Goal: Information Seeking & Learning: Learn about a topic

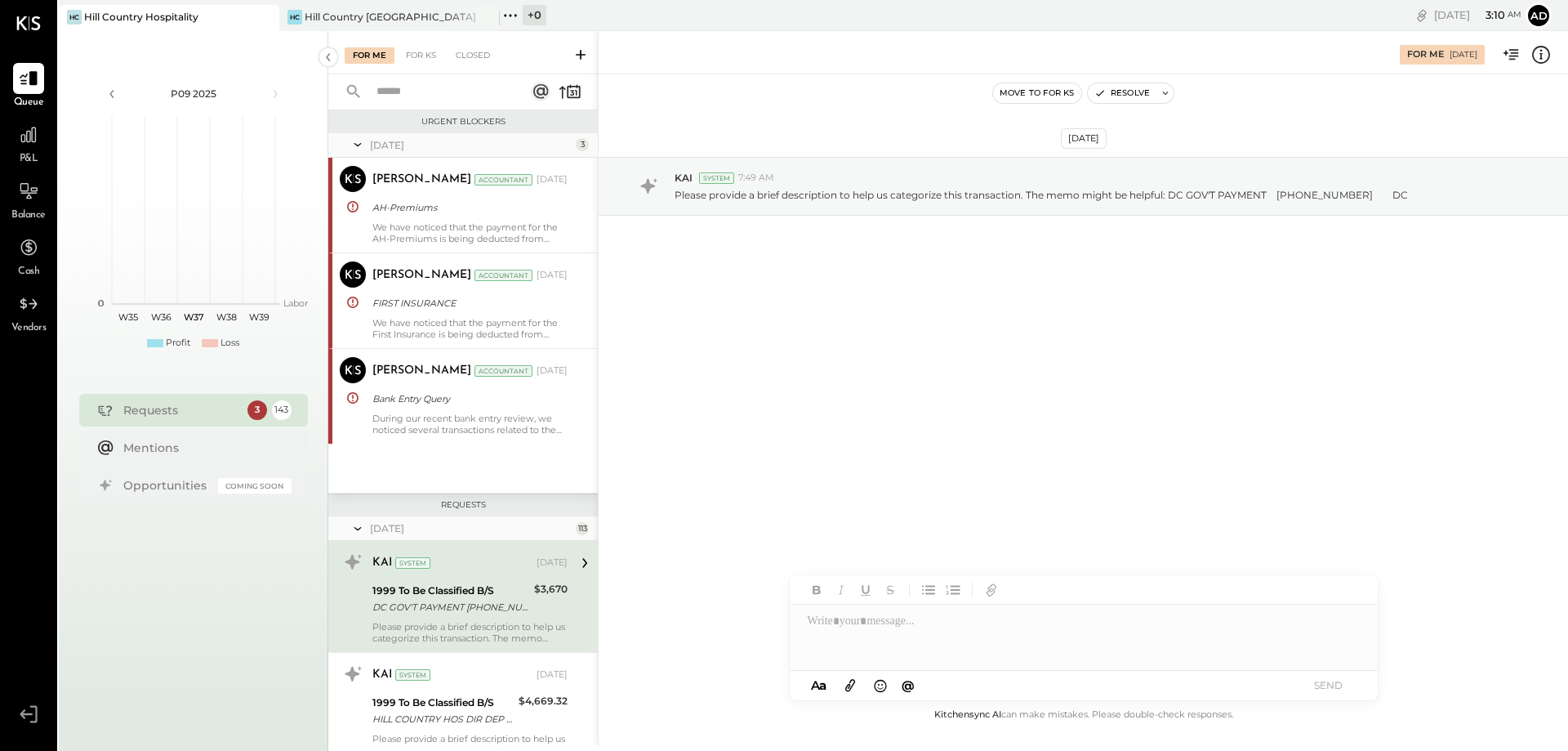
click at [584, 51] on icon at bounding box center [580, 54] width 16 height 16
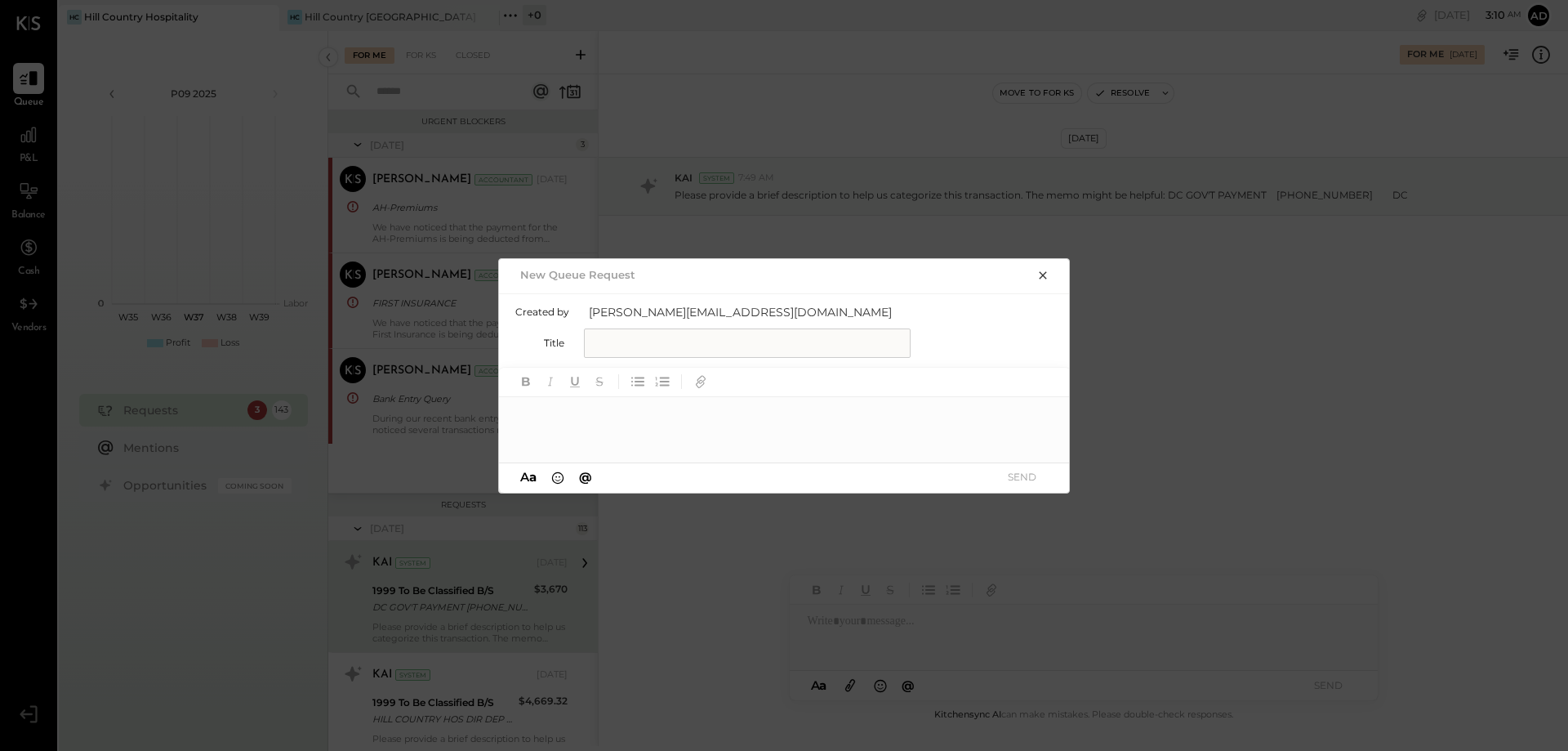
click at [621, 347] on input "text" at bounding box center [747, 343] width 327 height 29
click at [684, 335] on input "text" at bounding box center [747, 343] width 327 height 29
click at [667, 334] on input "text" at bounding box center [747, 343] width 327 height 29
click at [633, 265] on div "New Queue Request" at bounding box center [769, 274] width 508 height 23
click at [1039, 271] on icon "button" at bounding box center [1042, 275] width 13 height 13
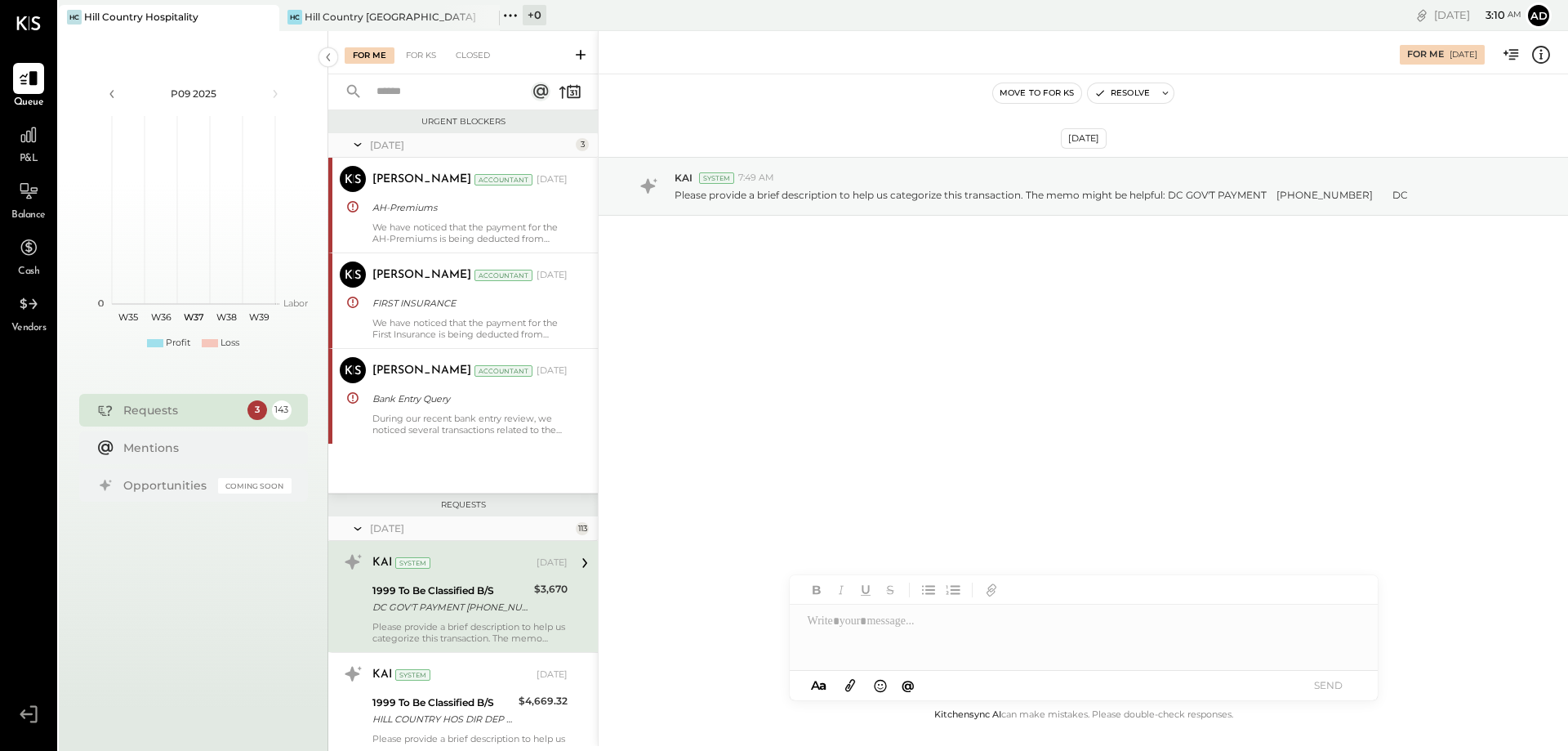
click at [580, 52] on icon at bounding box center [580, 54] width 9 height 9
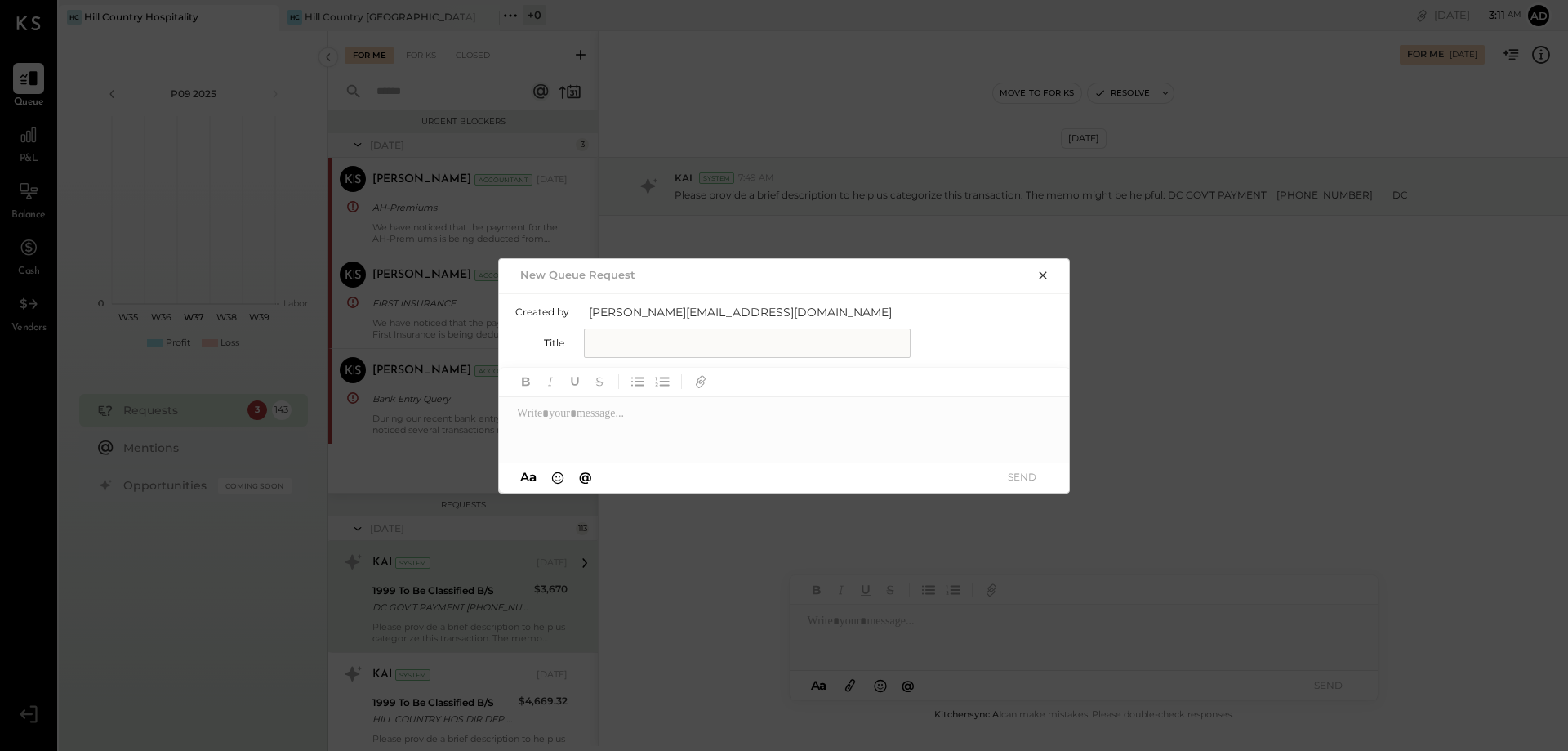
click at [577, 269] on h2 "New Queue Request" at bounding box center [578, 274] width 116 height 13
click at [674, 366] on div "Created by [PERSON_NAME][EMAIL_ADDRESS][DOMAIN_NAME] Title" at bounding box center [785, 331] width 572 height 75
click at [650, 352] on input "text" at bounding box center [747, 343] width 327 height 29
click at [591, 338] on input "text" at bounding box center [747, 343] width 327 height 29
click at [585, 474] on span "@" at bounding box center [585, 477] width 13 height 15
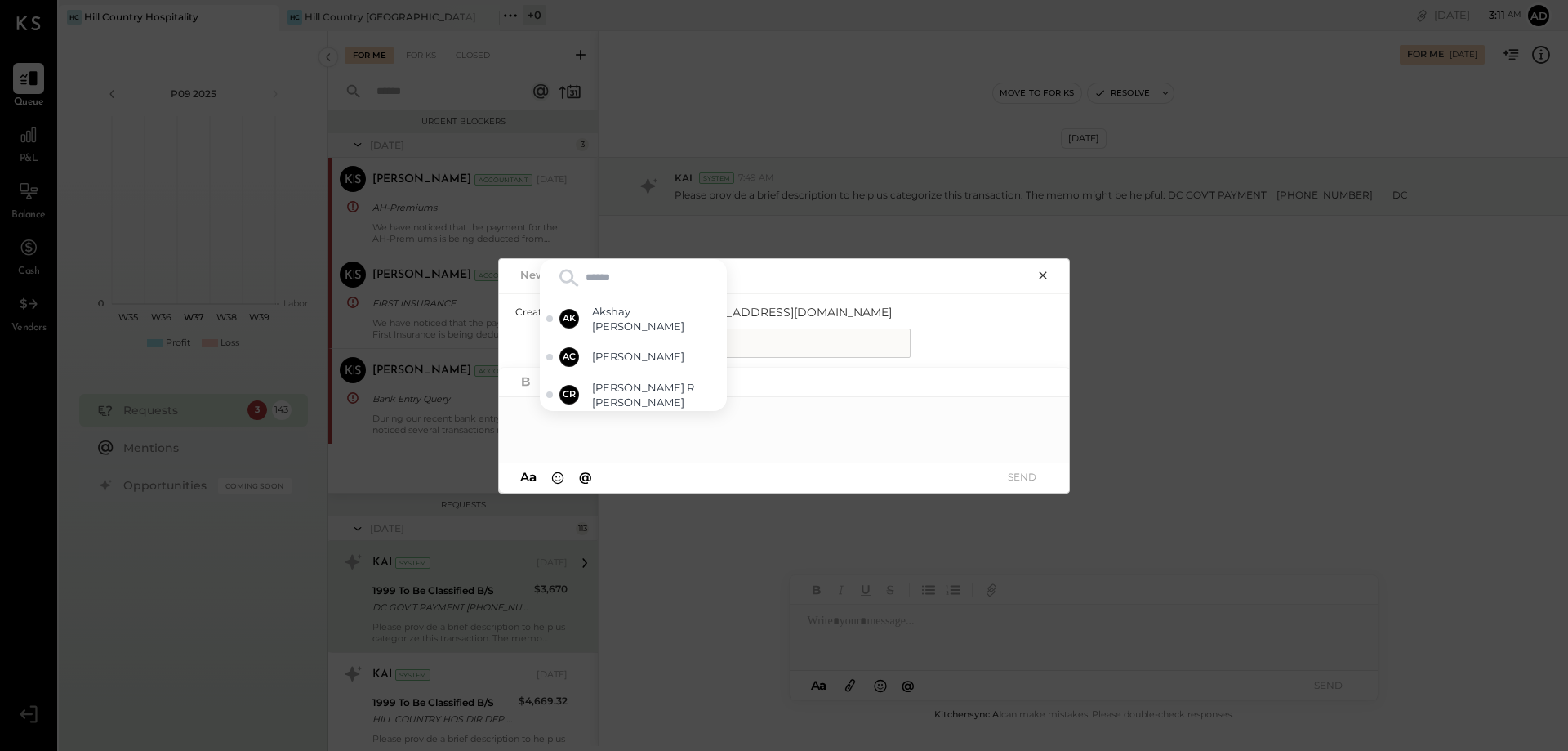
click at [679, 432] on div at bounding box center [785, 430] width 572 height 65
drag, startPoint x: 842, startPoint y: 311, endPoint x: 842, endPoint y: 326, distance: 15.0
click at [842, 321] on div "Created by [PERSON_NAME][EMAIL_ADDRESS][DOMAIN_NAME] Title" at bounding box center [785, 331] width 539 height 54
click at [820, 351] on input "text" at bounding box center [747, 343] width 327 height 29
click at [781, 245] on div "New Queue Request Created by [PERSON_NAME][EMAIL_ADDRESS][DOMAIN_NAME] Title AK…" at bounding box center [784, 375] width 1568 height 751
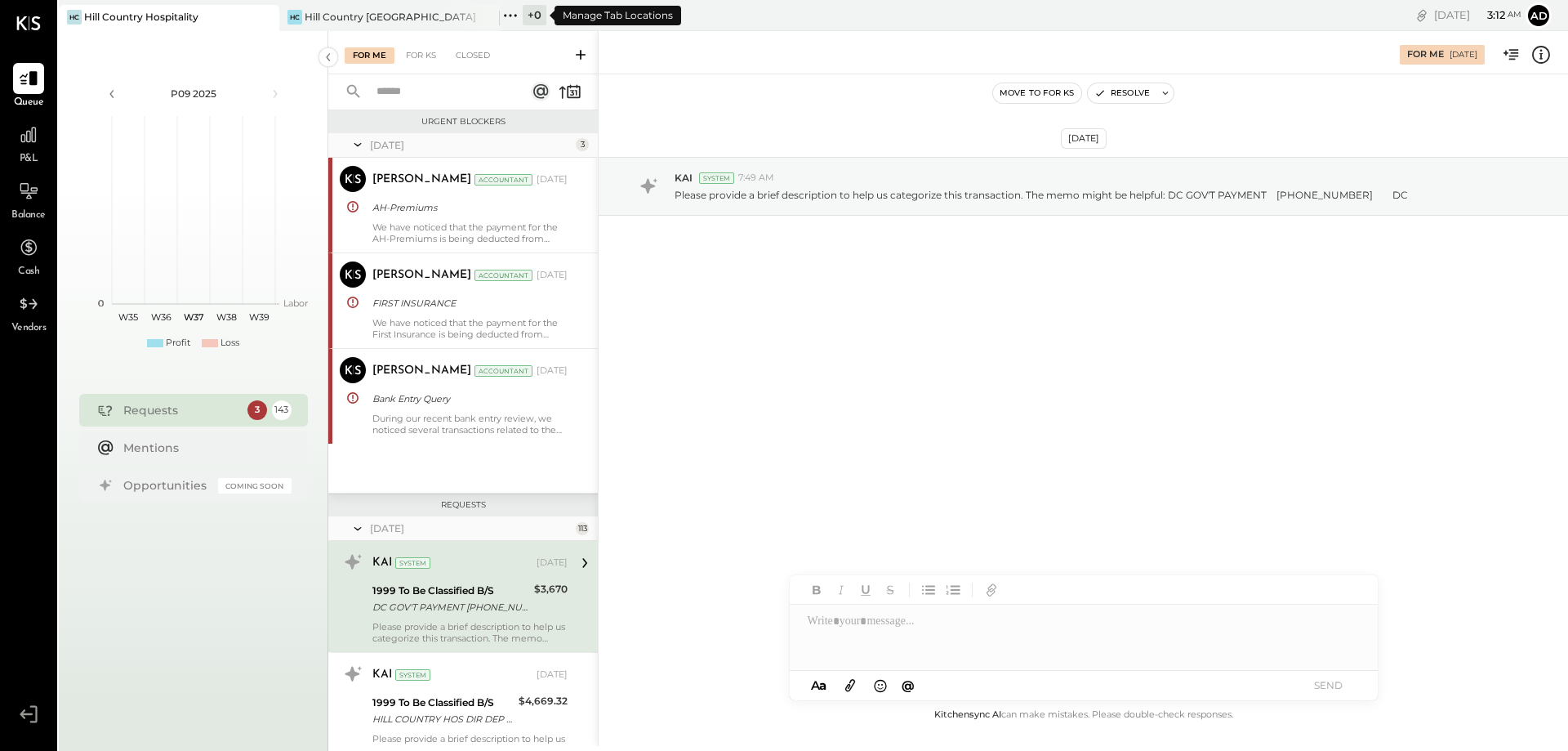
click at [532, 12] on div "+ 0" at bounding box center [535, 15] width 24 height 21
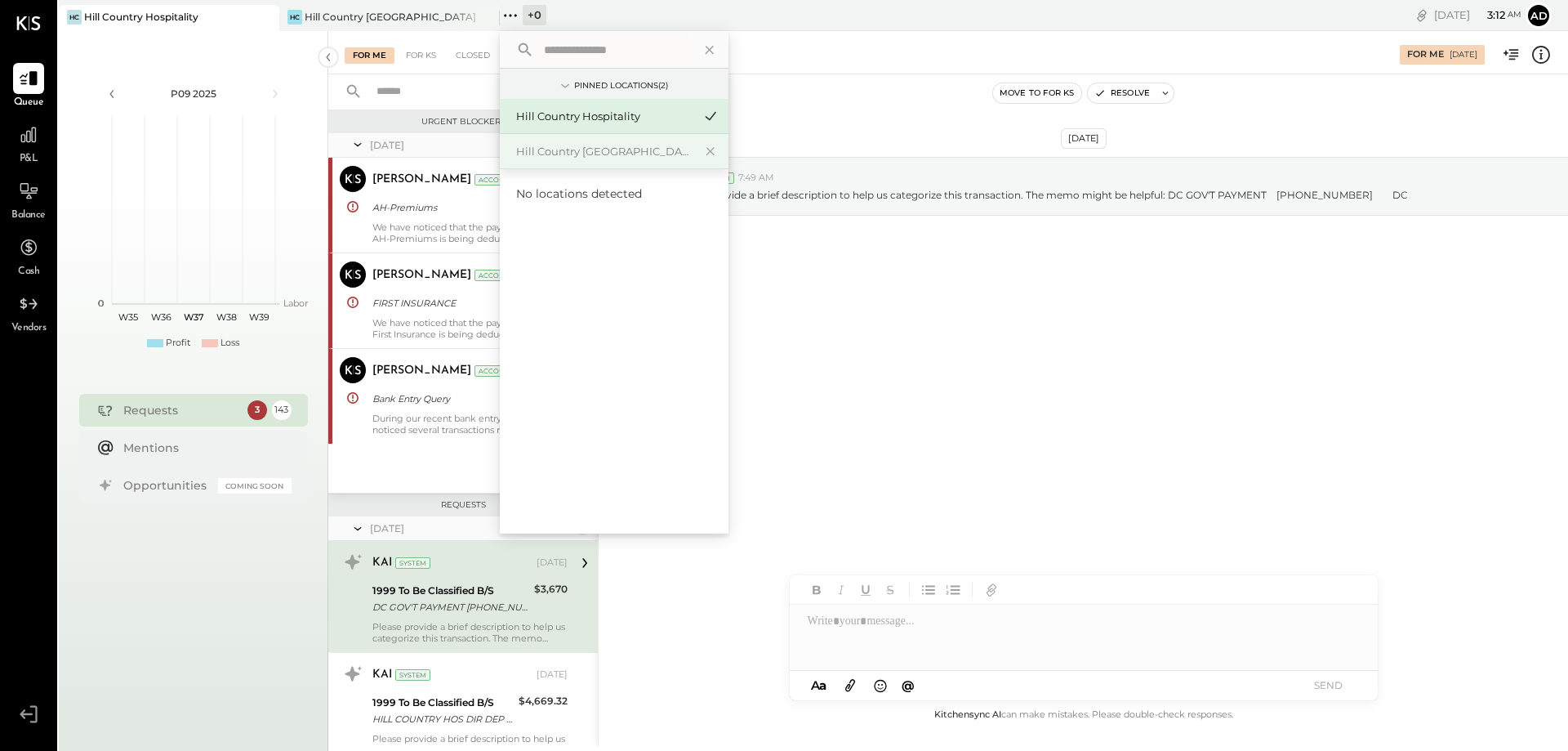
click at [534, 156] on div "Hill Country [GEOGRAPHIC_DATA]" at bounding box center [604, 152] width 176 height 15
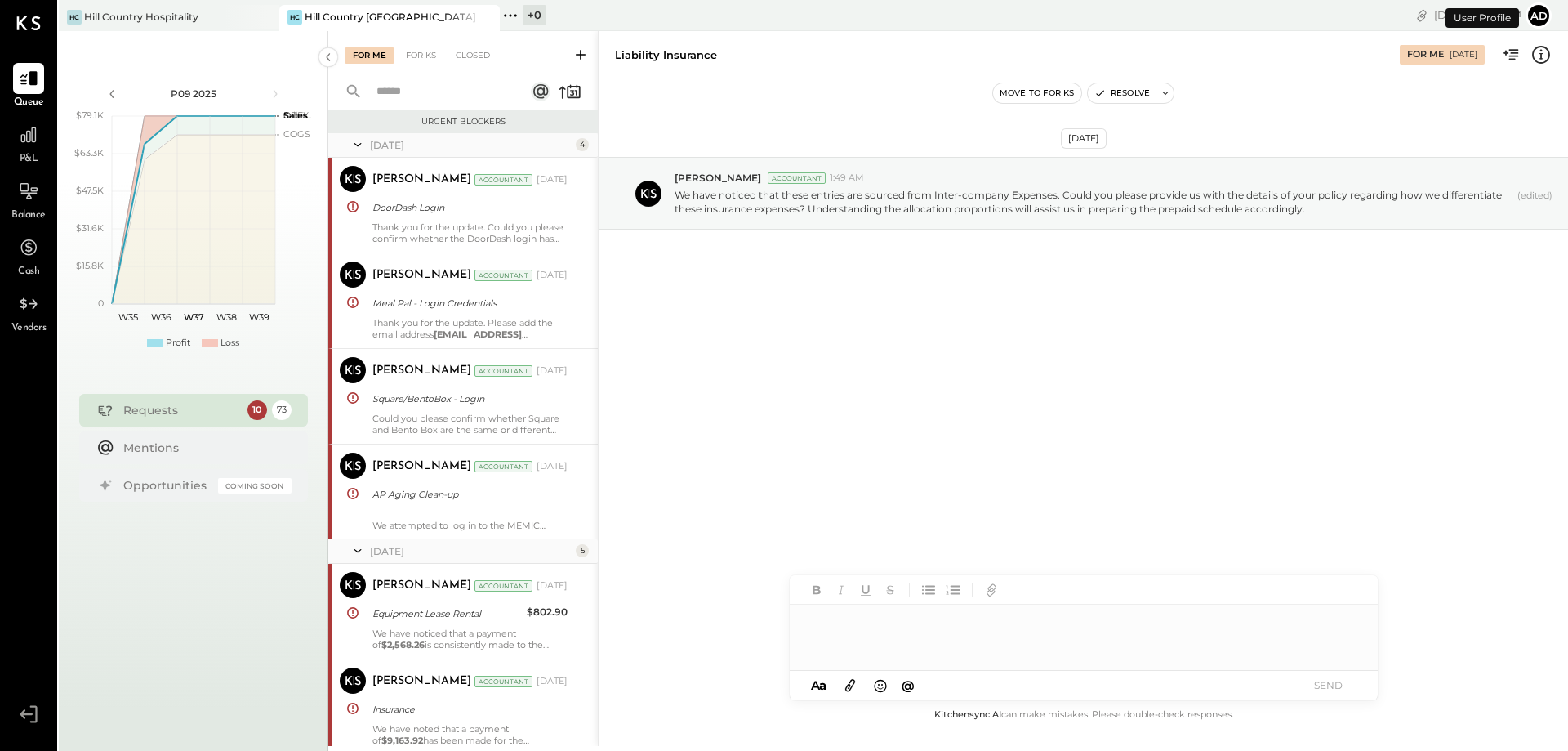
scroll to position [1928, 0]
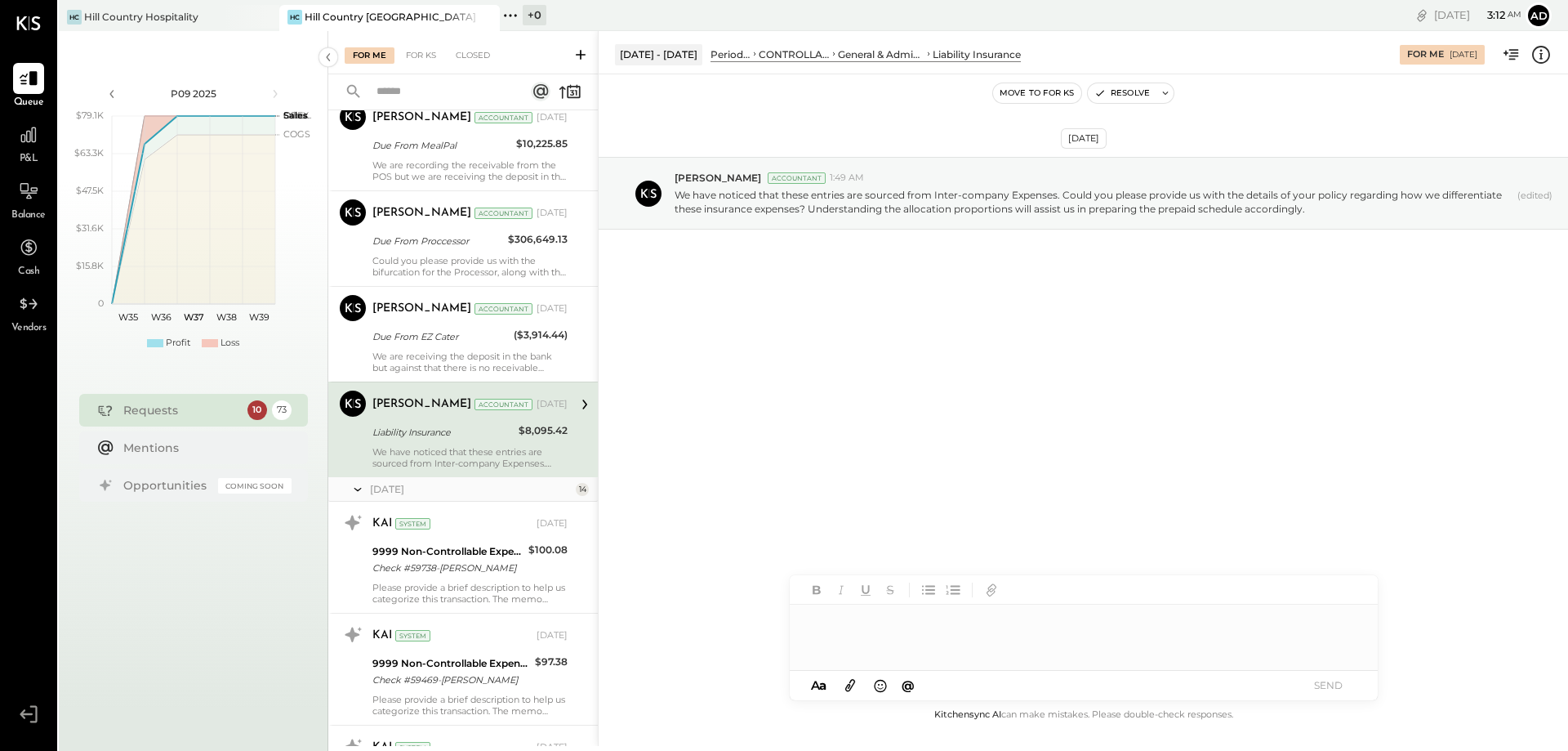
click at [579, 55] on icon at bounding box center [580, 54] width 9 height 9
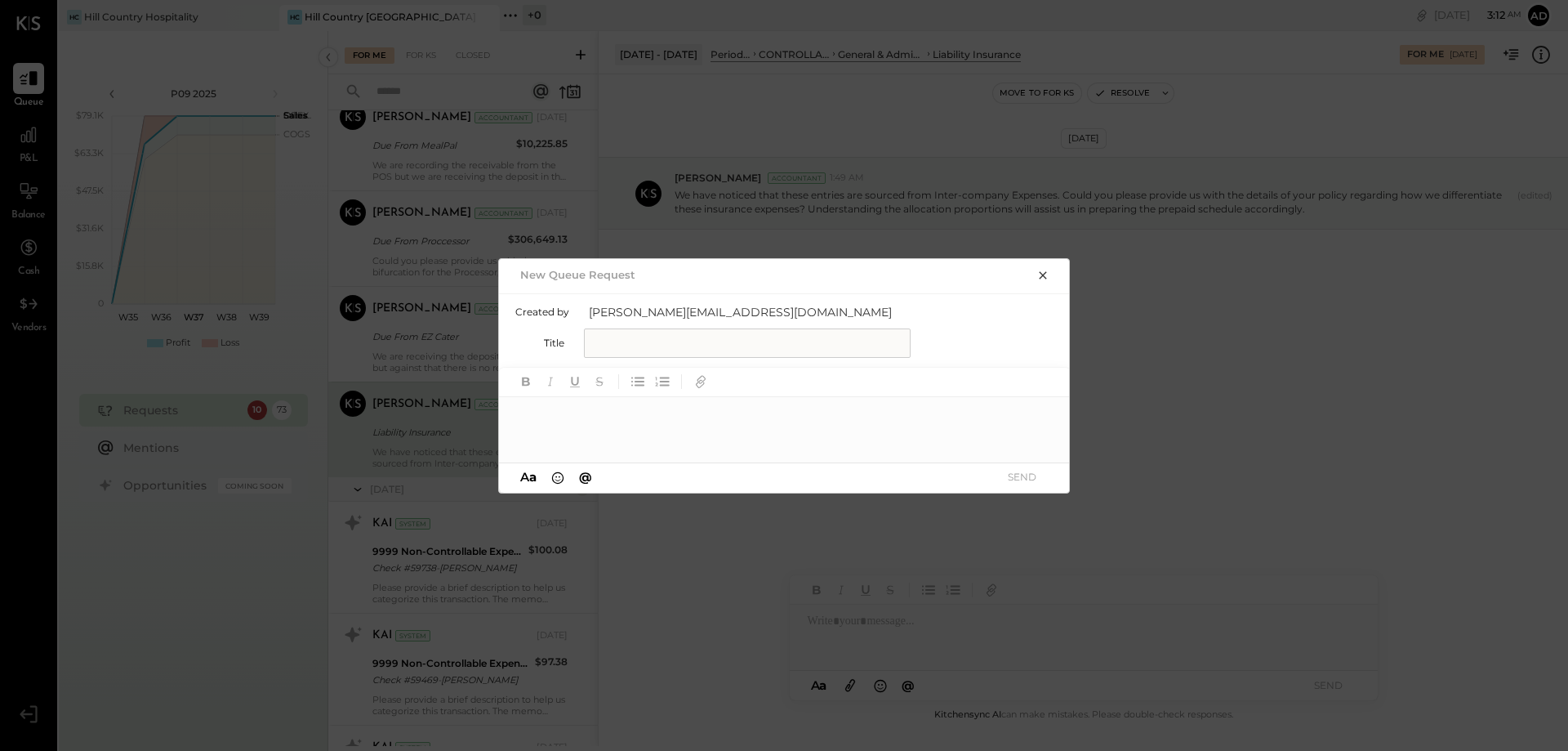
click at [612, 343] on input "text" at bounding box center [747, 343] width 327 height 29
click at [632, 274] on h2 "New Queue Request" at bounding box center [578, 274] width 116 height 13
click at [1042, 276] on icon "button" at bounding box center [1042, 275] width 8 height 8
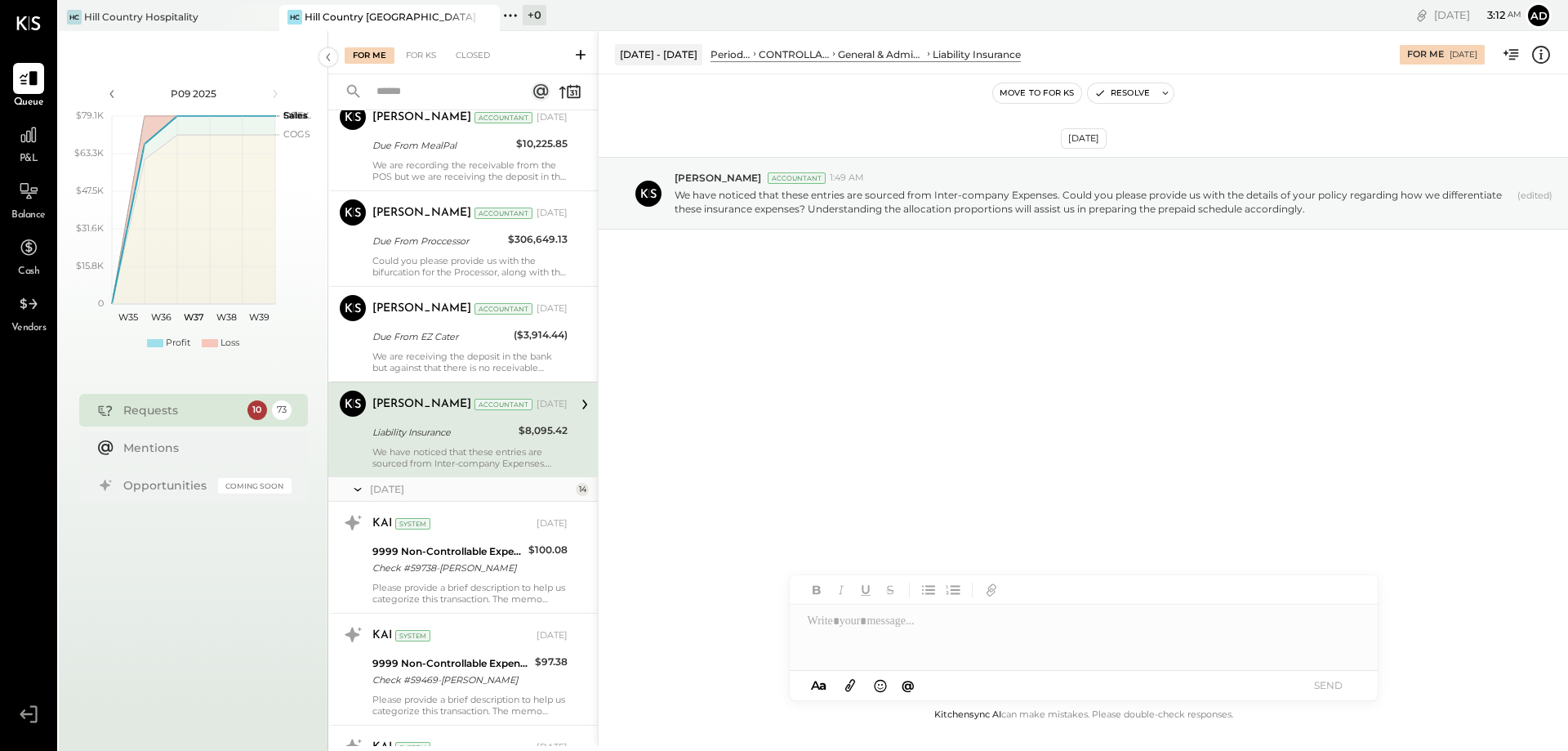
click at [577, 51] on icon at bounding box center [580, 54] width 16 height 16
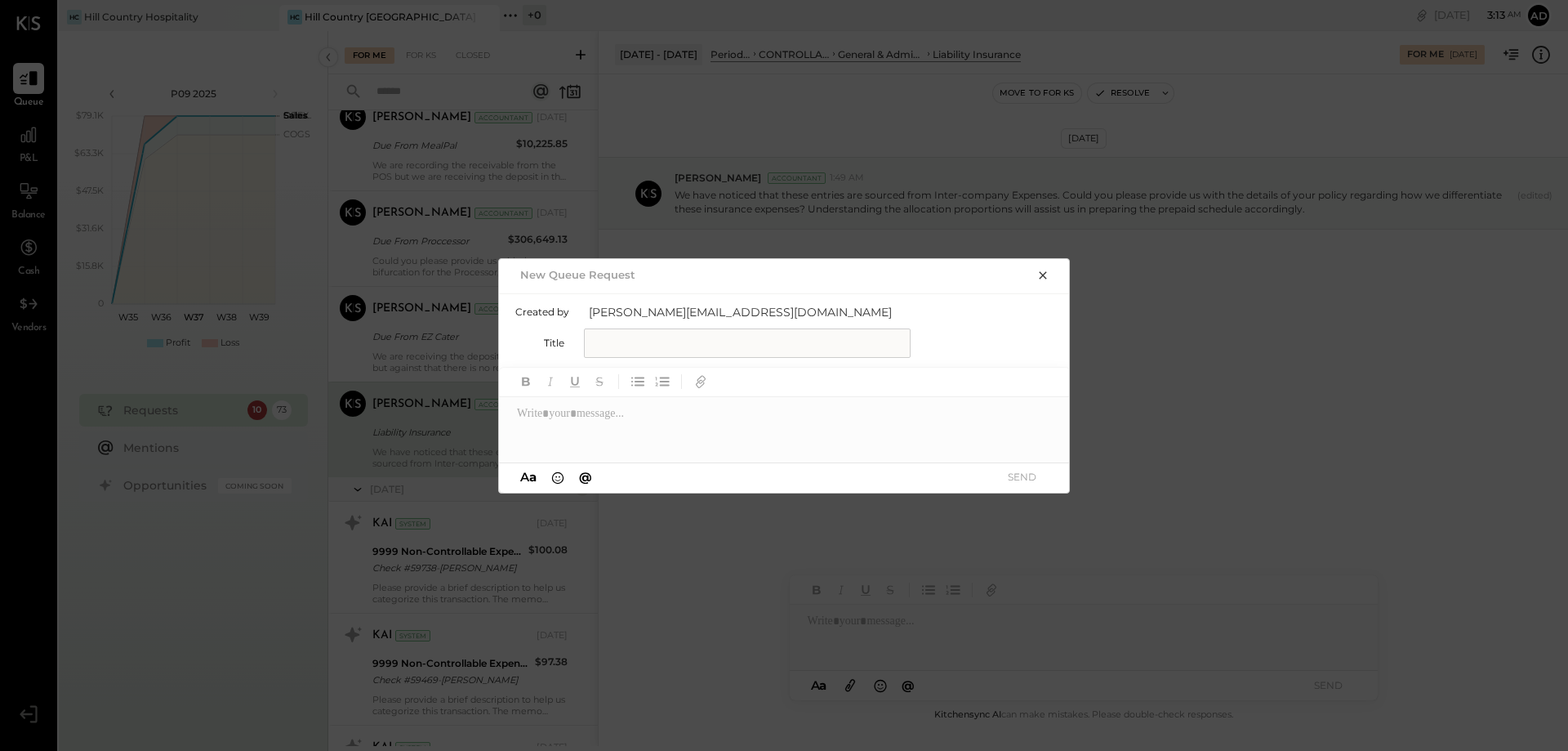
click at [669, 344] on input "text" at bounding box center [747, 343] width 327 height 29
type input "**********"
click at [637, 276] on div "New Queue Request" at bounding box center [769, 274] width 508 height 23
click at [628, 289] on div "New Queue Request" at bounding box center [785, 274] width 572 height 31
click at [701, 384] on icon "button" at bounding box center [702, 380] width 9 height 9
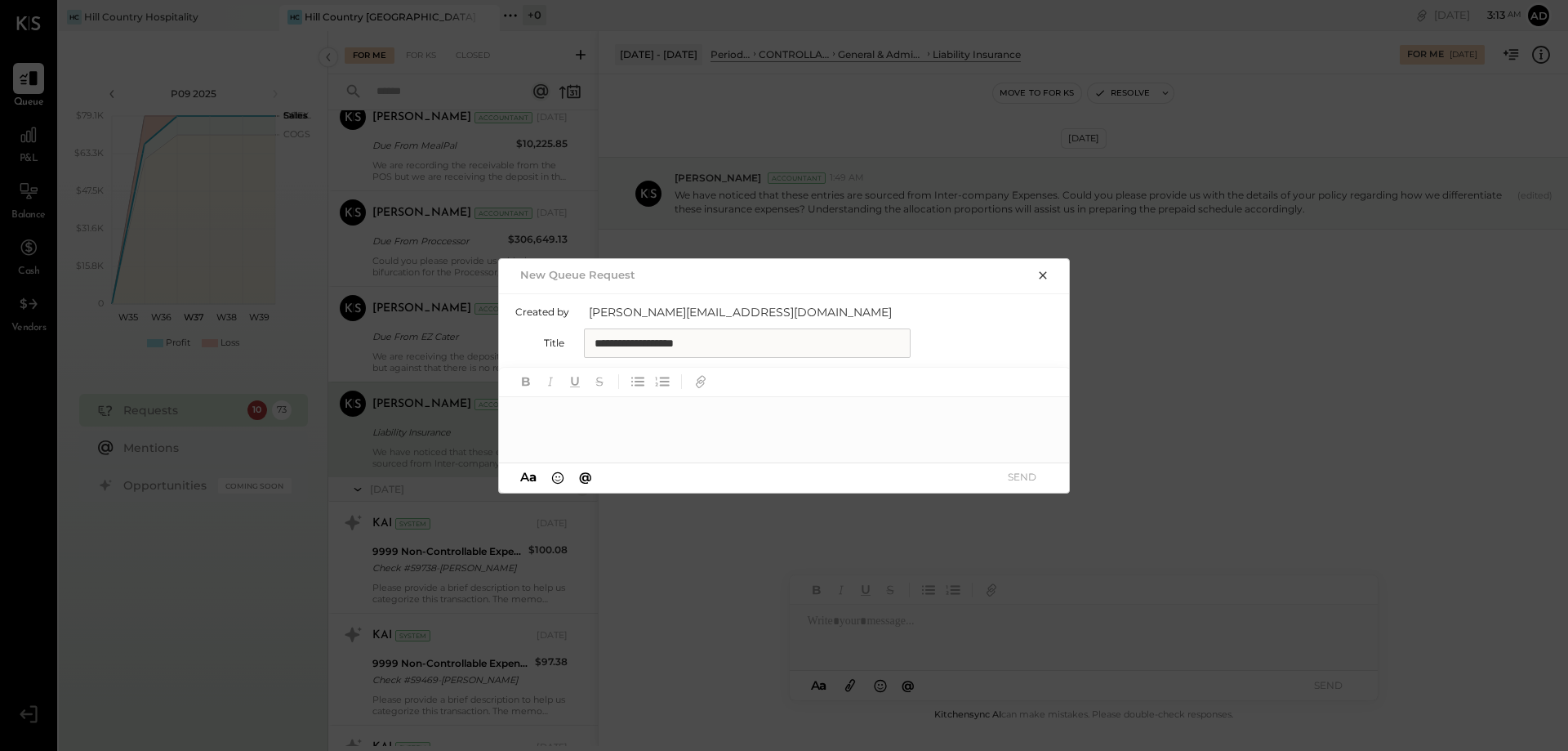
click at [666, 419] on div at bounding box center [785, 430] width 572 height 65
click at [1045, 274] on icon "button" at bounding box center [1042, 275] width 13 height 13
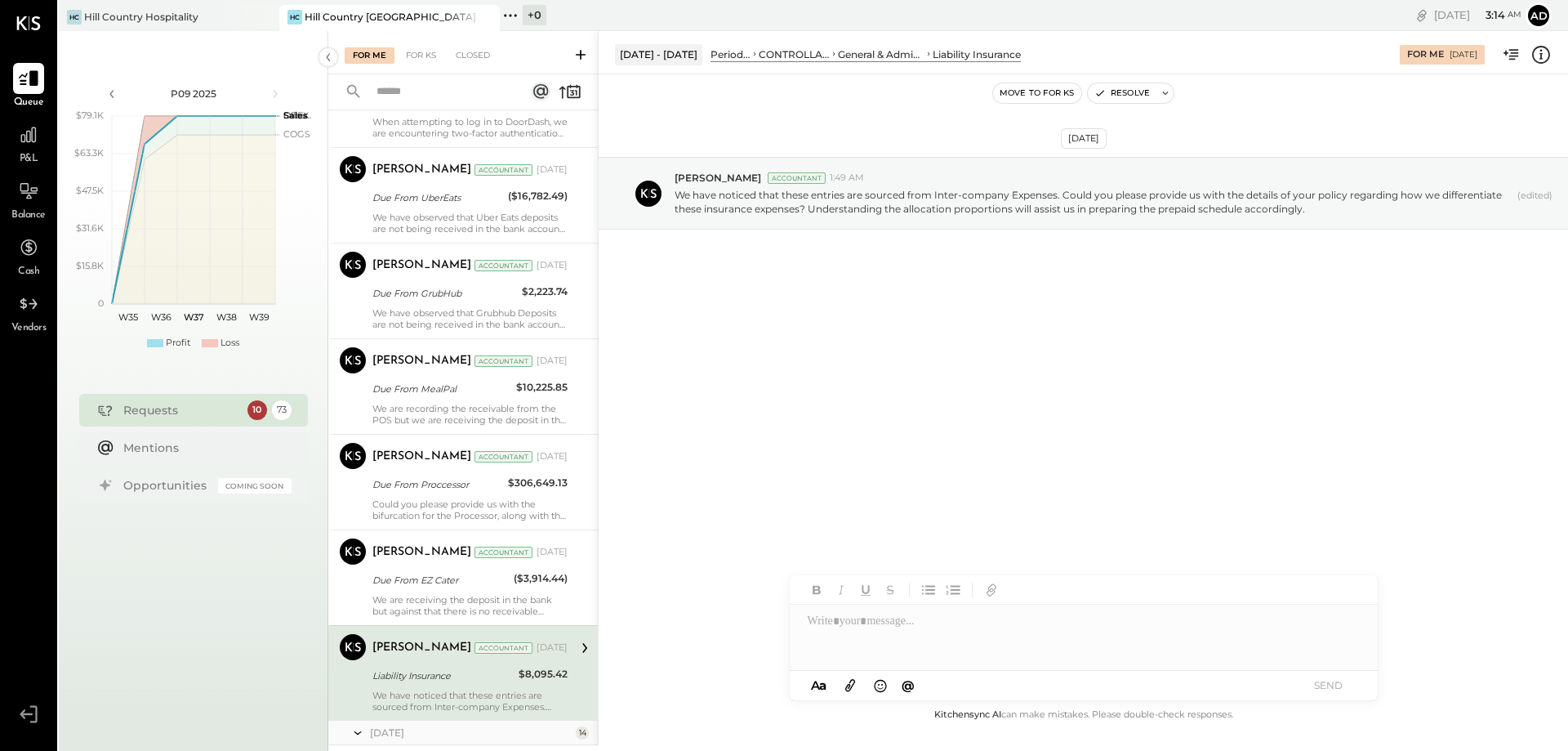
scroll to position [1683, 0]
click at [27, 26] on icon at bounding box center [28, 23] width 25 height 14
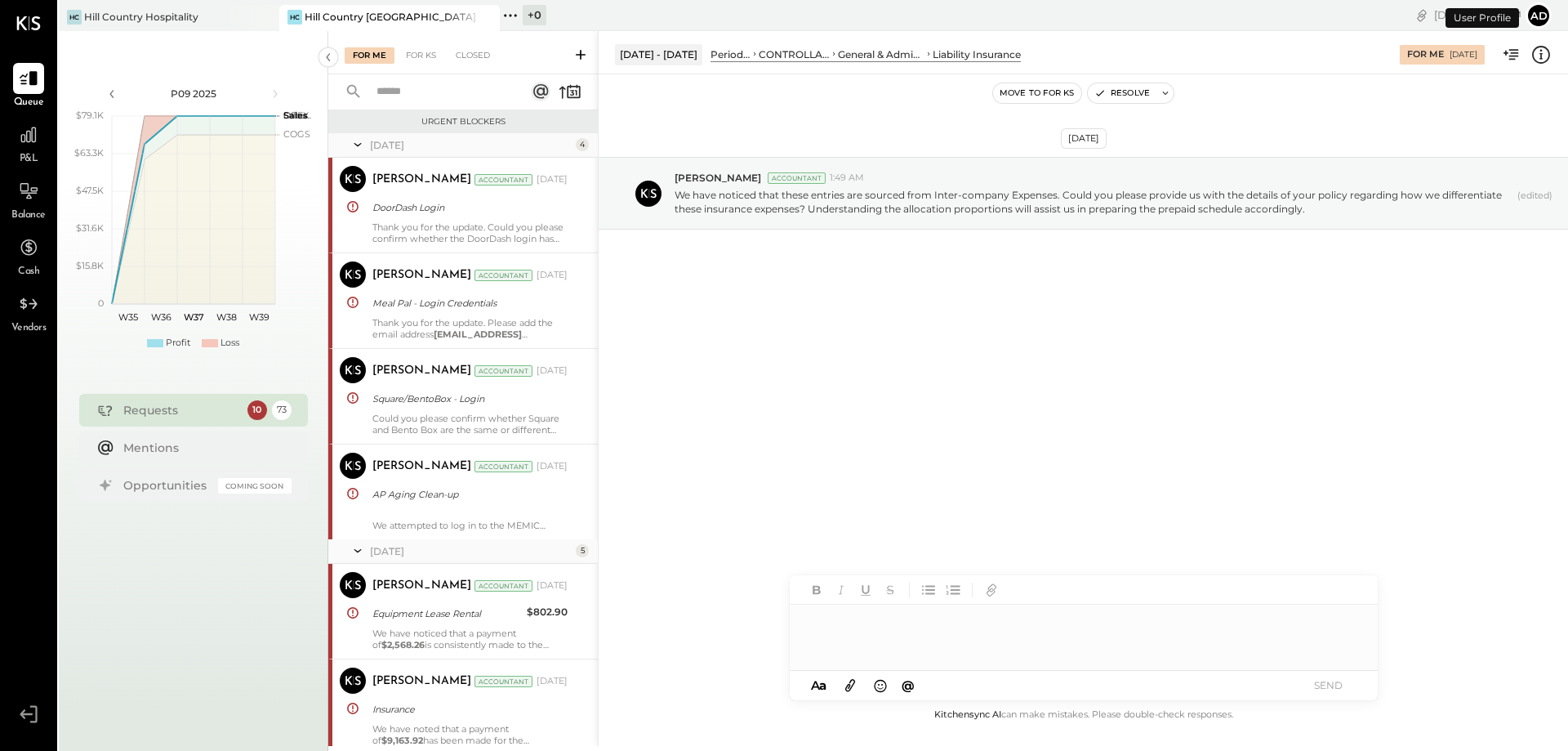
scroll to position [1928, 0]
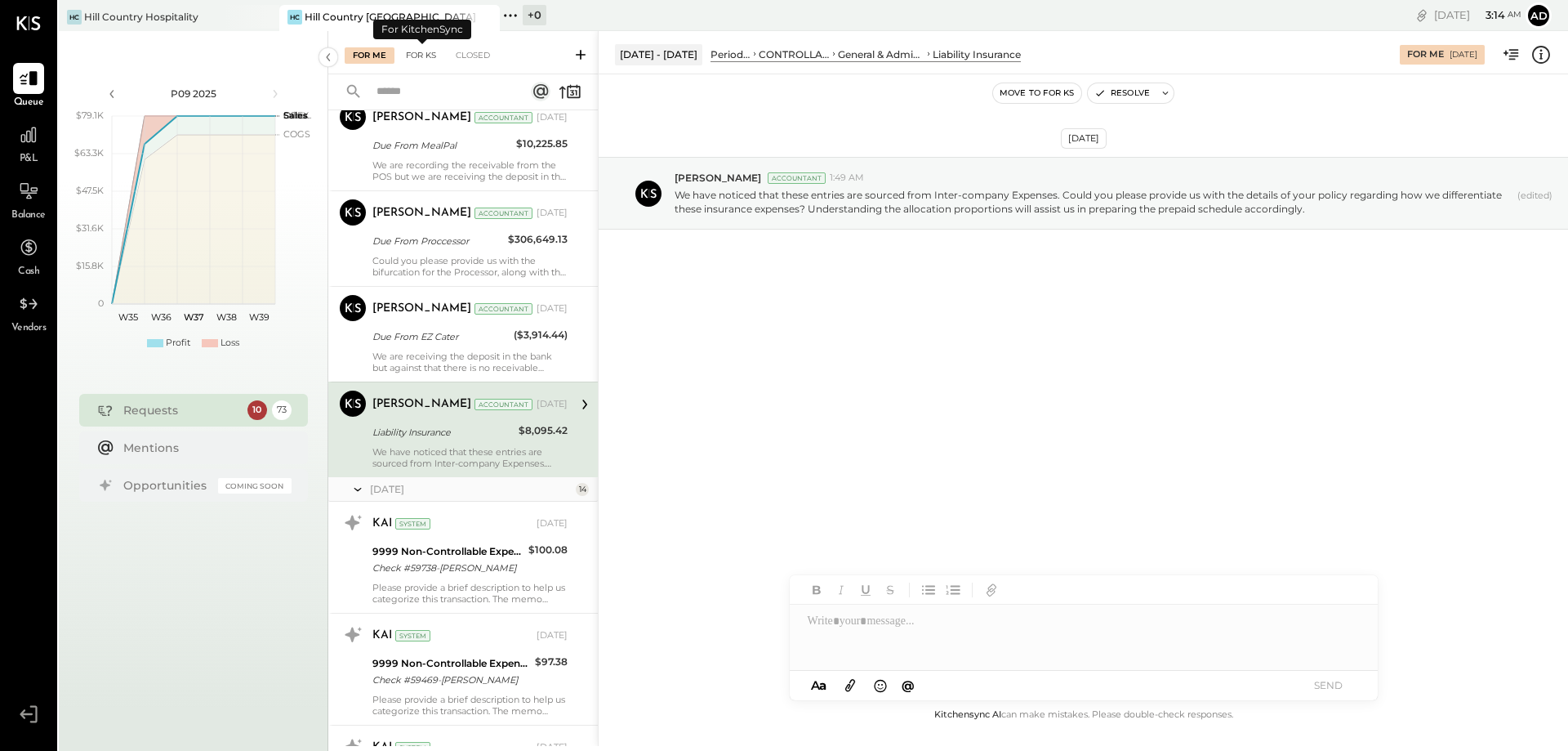
click at [419, 54] on div "For KS" at bounding box center [421, 55] width 46 height 16
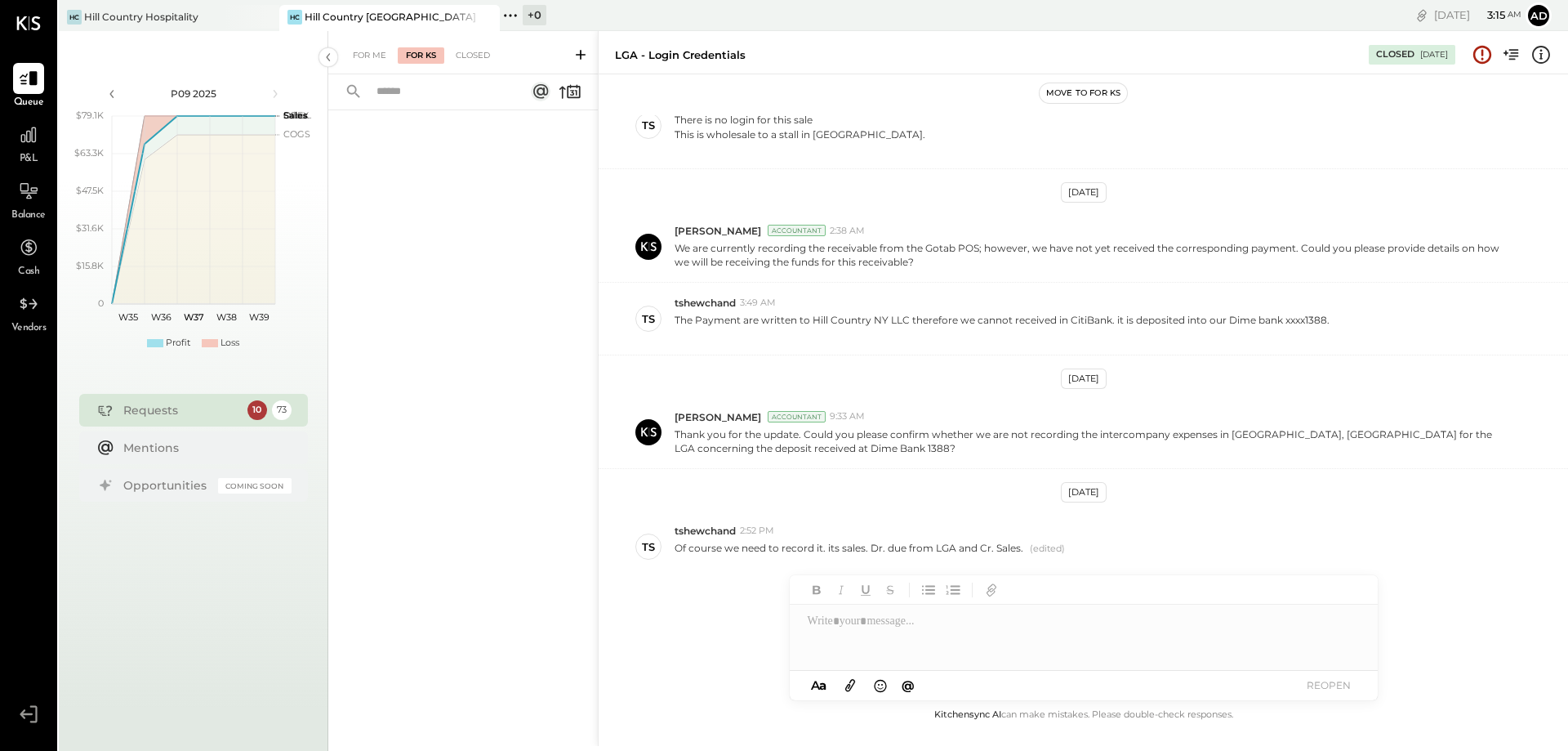
click at [584, 56] on icon at bounding box center [580, 54] width 16 height 16
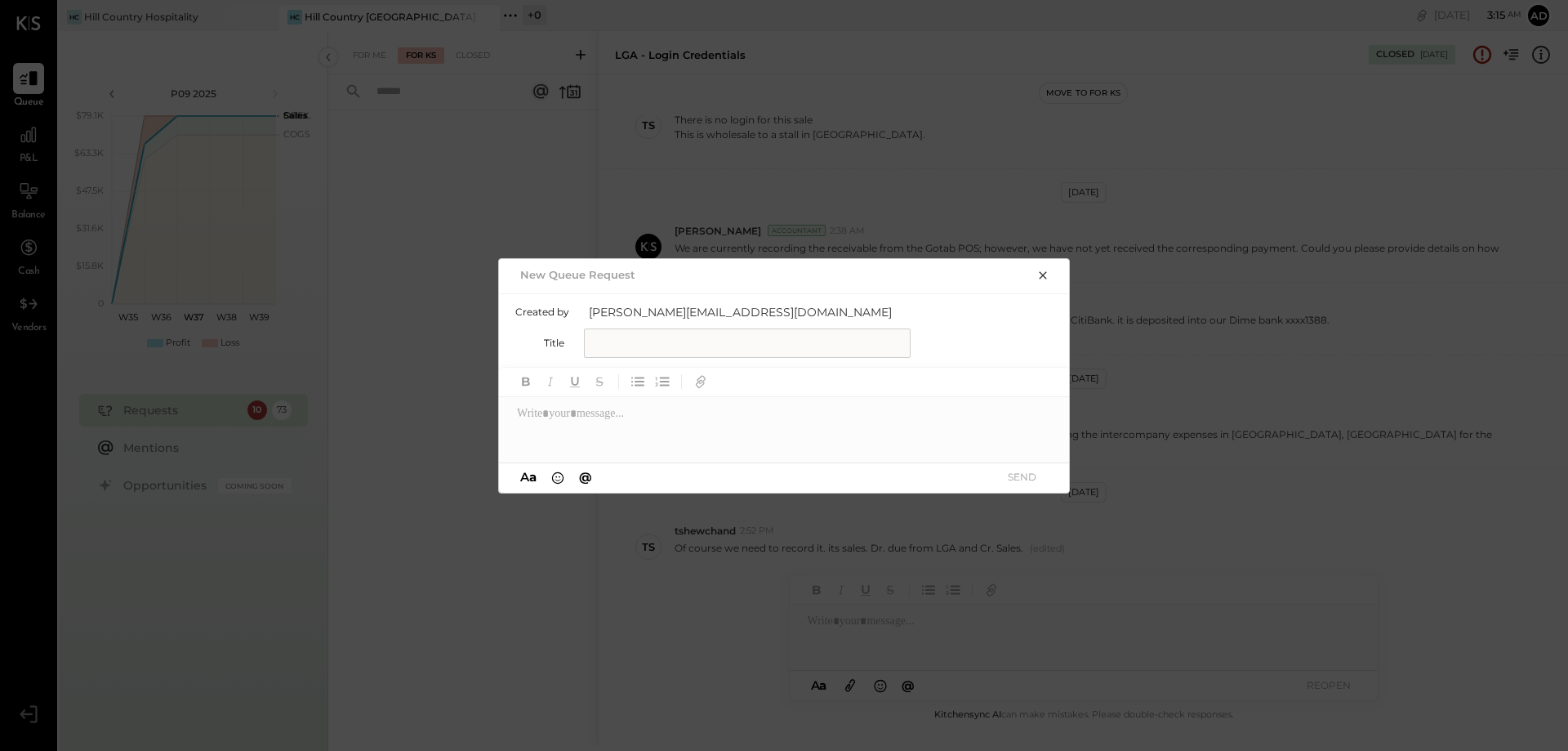
click at [584, 56] on div "New Queue Request Created by [PERSON_NAME][EMAIL_ADDRESS][DOMAIN_NAME] Title B …" at bounding box center [784, 375] width 1568 height 751
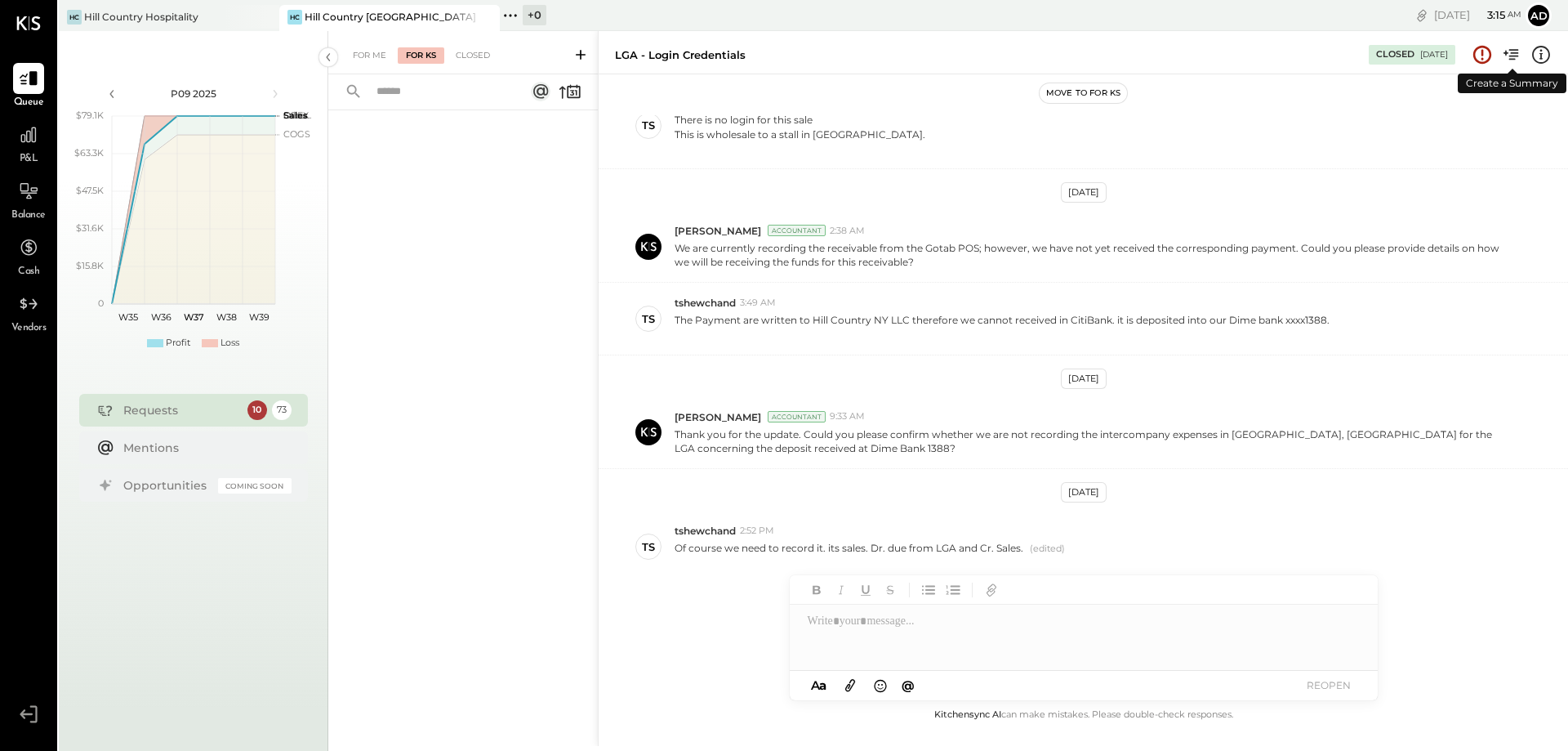
click at [1518, 55] on icon at bounding box center [1512, 55] width 21 height 21
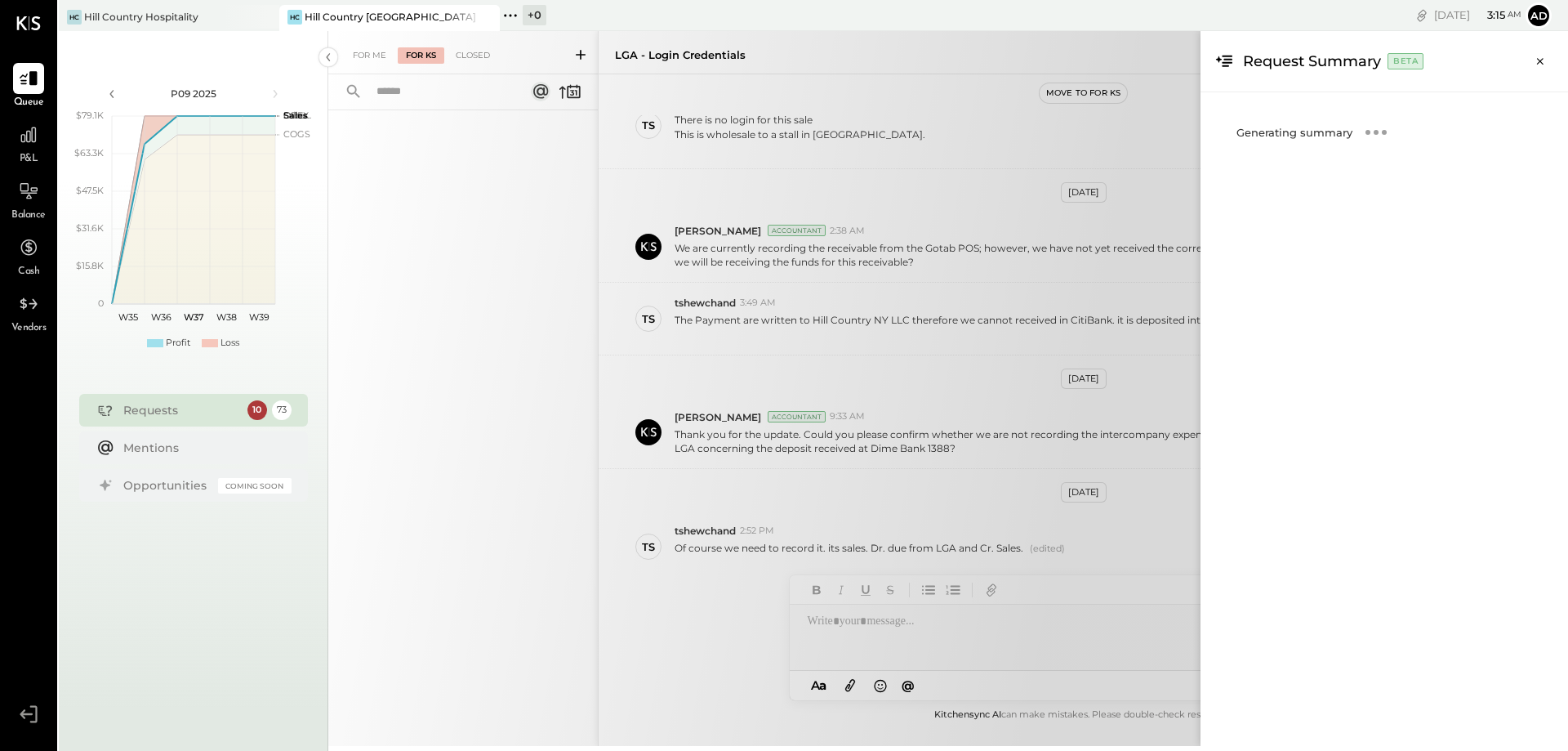
click at [413, 130] on div "For Me For KS Closed LGA - Login Credentials Closed [DATE] Move to for ks [DATE…" at bounding box center [948, 388] width 1239 height 715
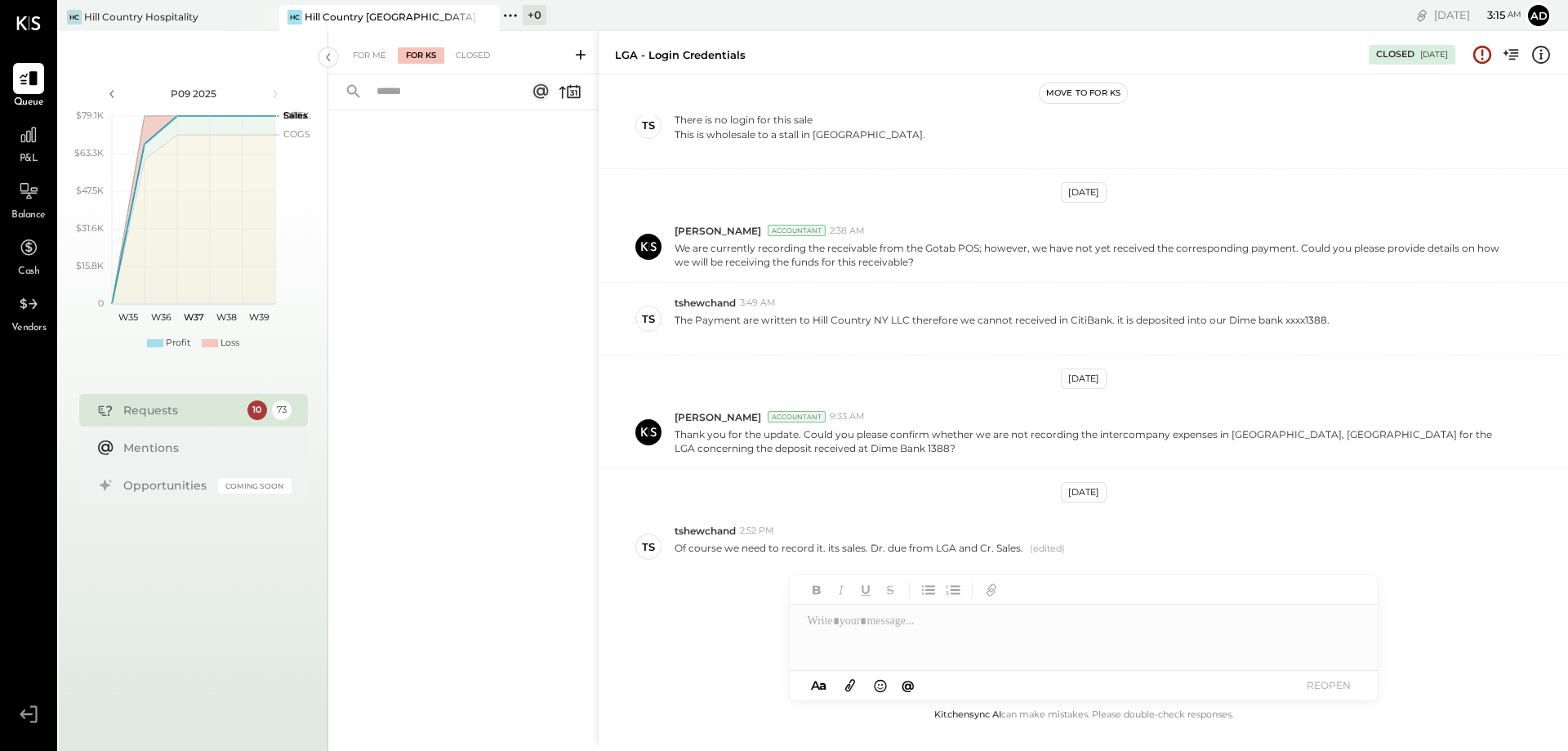
click at [530, 17] on div "+ 0" at bounding box center [535, 15] width 24 height 21
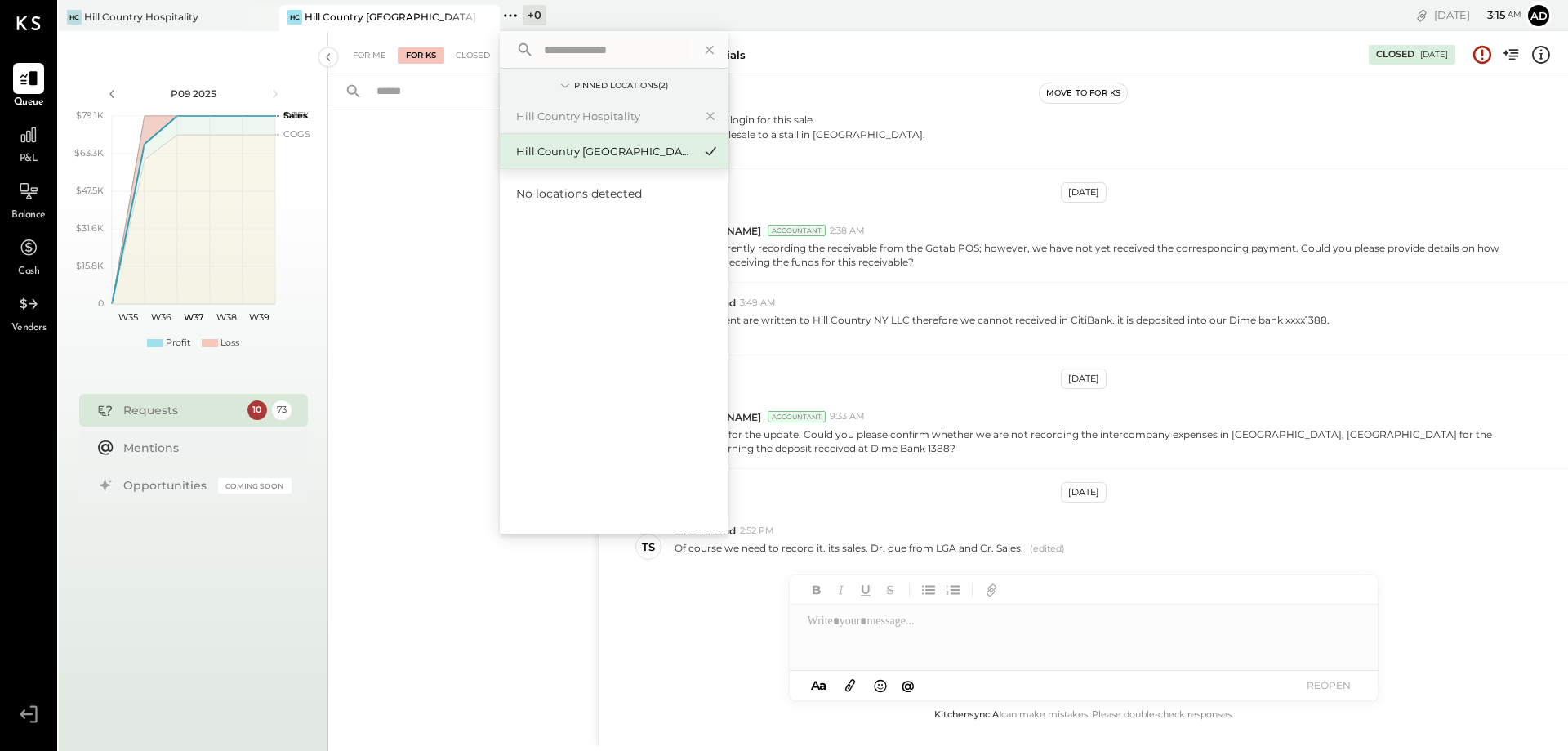
click at [585, 143] on div "Hill Country [GEOGRAPHIC_DATA]" at bounding box center [614, 151] width 229 height 34
drag, startPoint x: 579, startPoint y: 152, endPoint x: 471, endPoint y: 137, distance: 109.0
click at [576, 152] on div "Hill Country [GEOGRAPHIC_DATA]" at bounding box center [604, 152] width 176 height 15
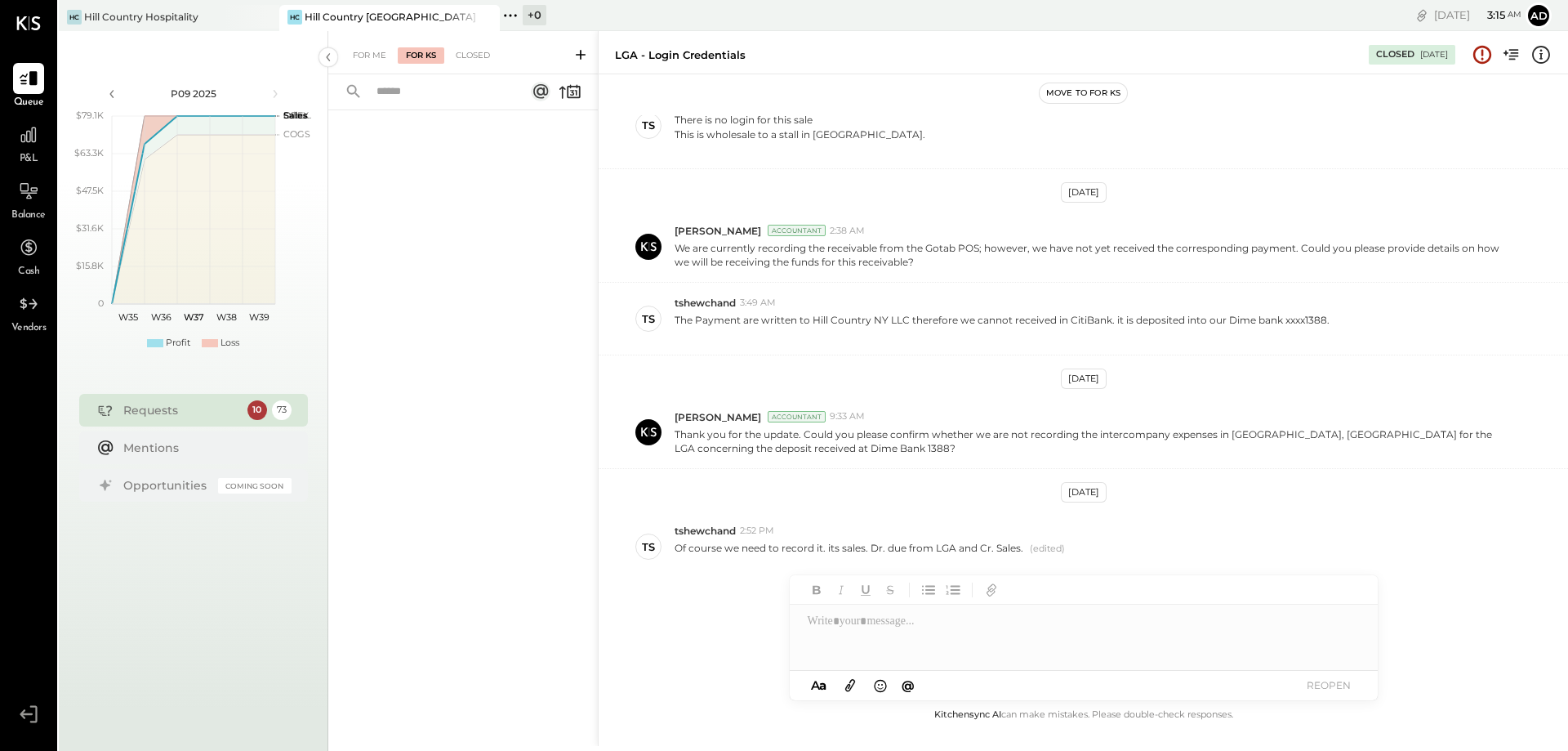
click at [389, 89] on input "text" at bounding box center [440, 92] width 148 height 27
click at [566, 56] on div "For Me For KS Closed" at bounding box center [463, 52] width 270 height 44
click at [581, 51] on icon at bounding box center [580, 54] width 16 height 16
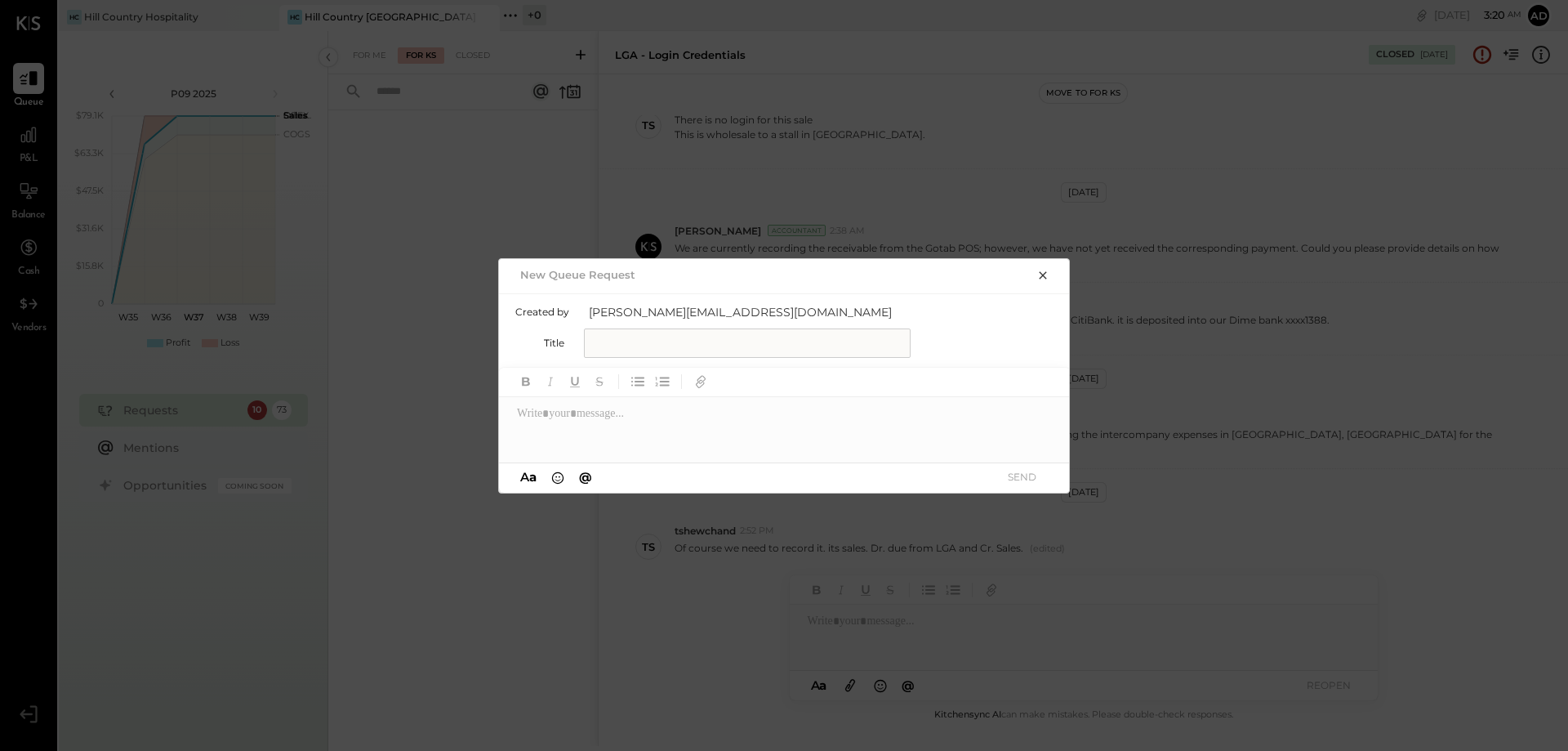
click at [650, 272] on div "New Queue Request" at bounding box center [769, 274] width 508 height 23
click at [594, 284] on div "New Queue Request" at bounding box center [769, 274] width 508 height 23
click at [1036, 275] on button "button" at bounding box center [1042, 274] width 23 height 18
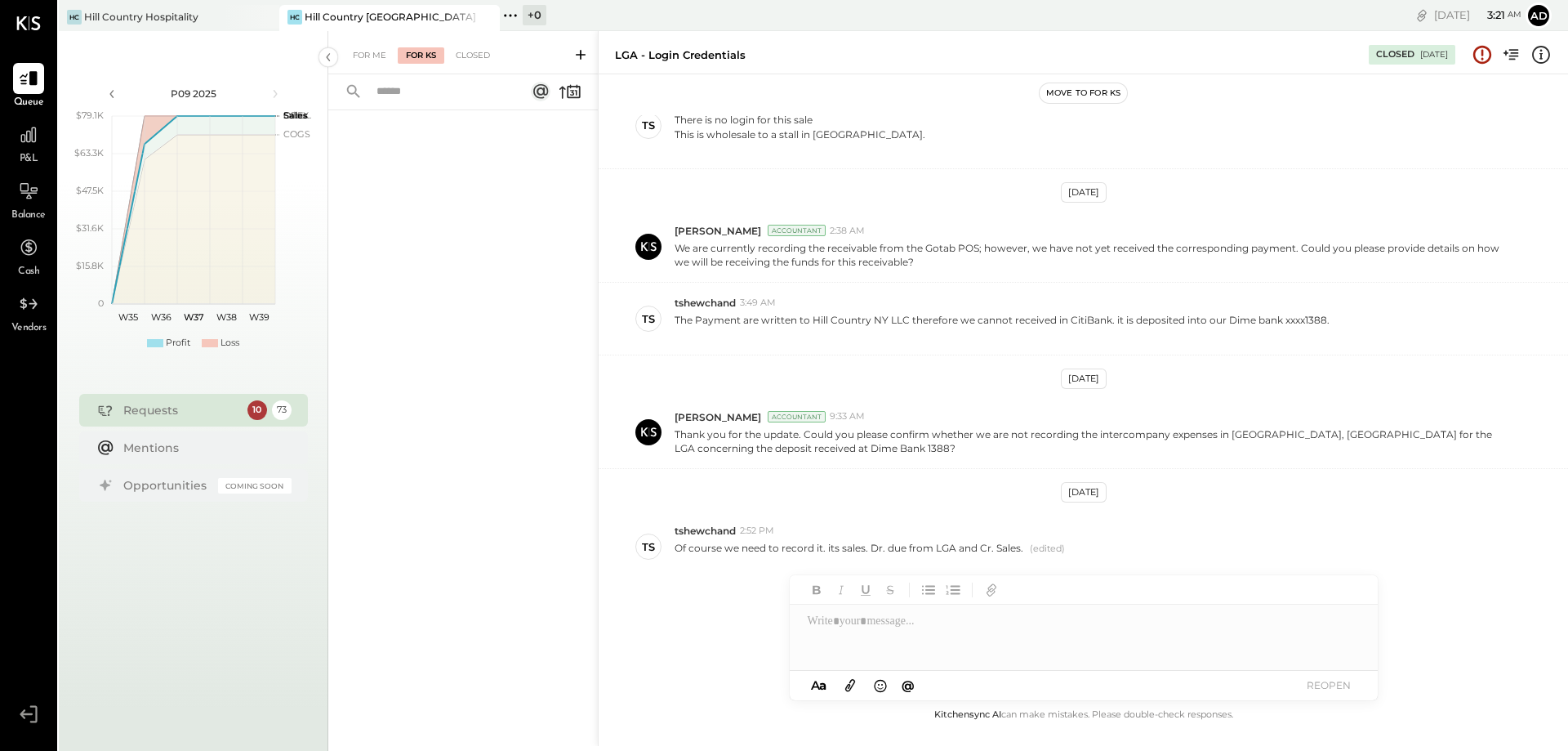
click at [537, 20] on div "+ 0" at bounding box center [535, 15] width 24 height 21
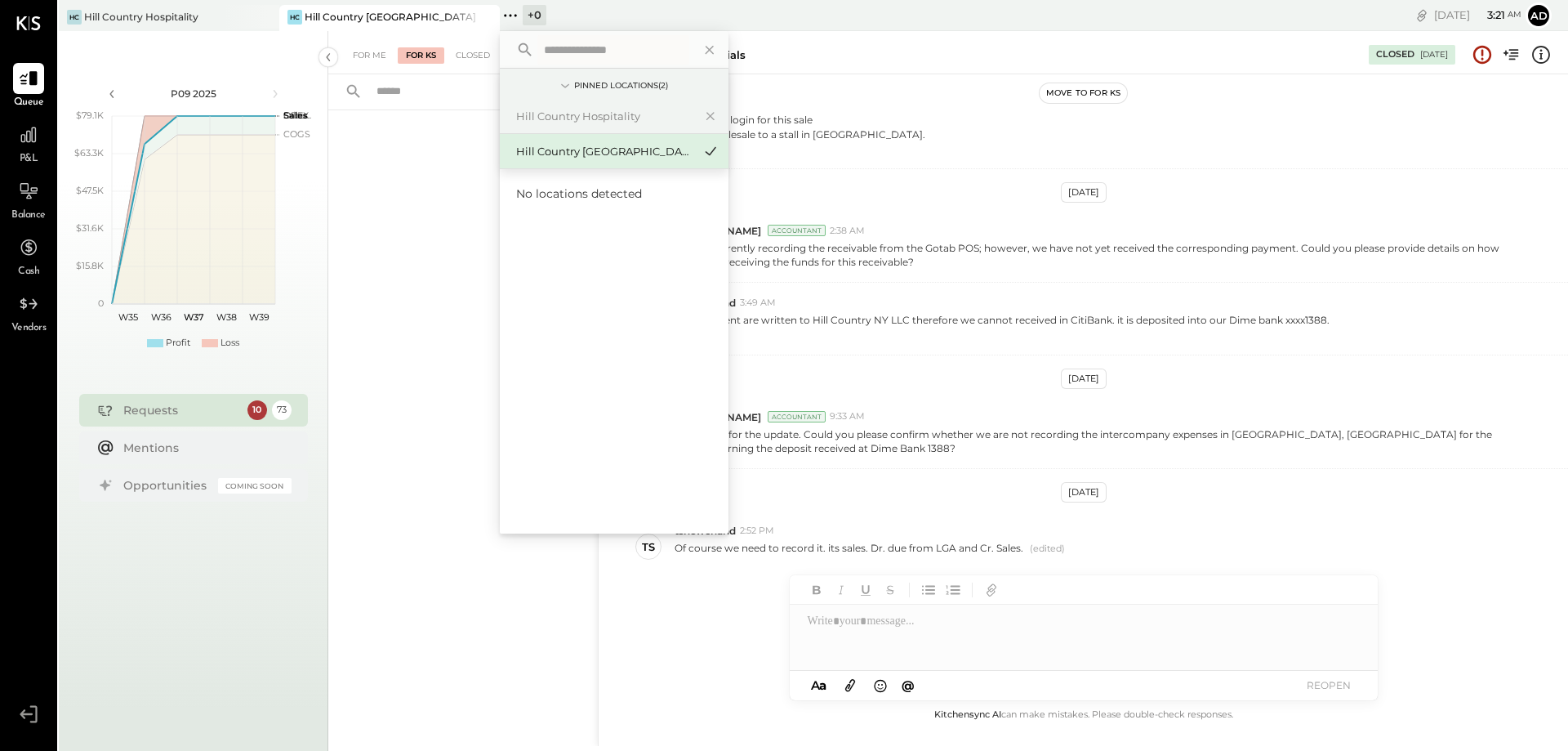
click at [566, 148] on div "Hill Country [GEOGRAPHIC_DATA]" at bounding box center [604, 152] width 176 height 15
click at [390, 170] on div at bounding box center [463, 408] width 270 height 597
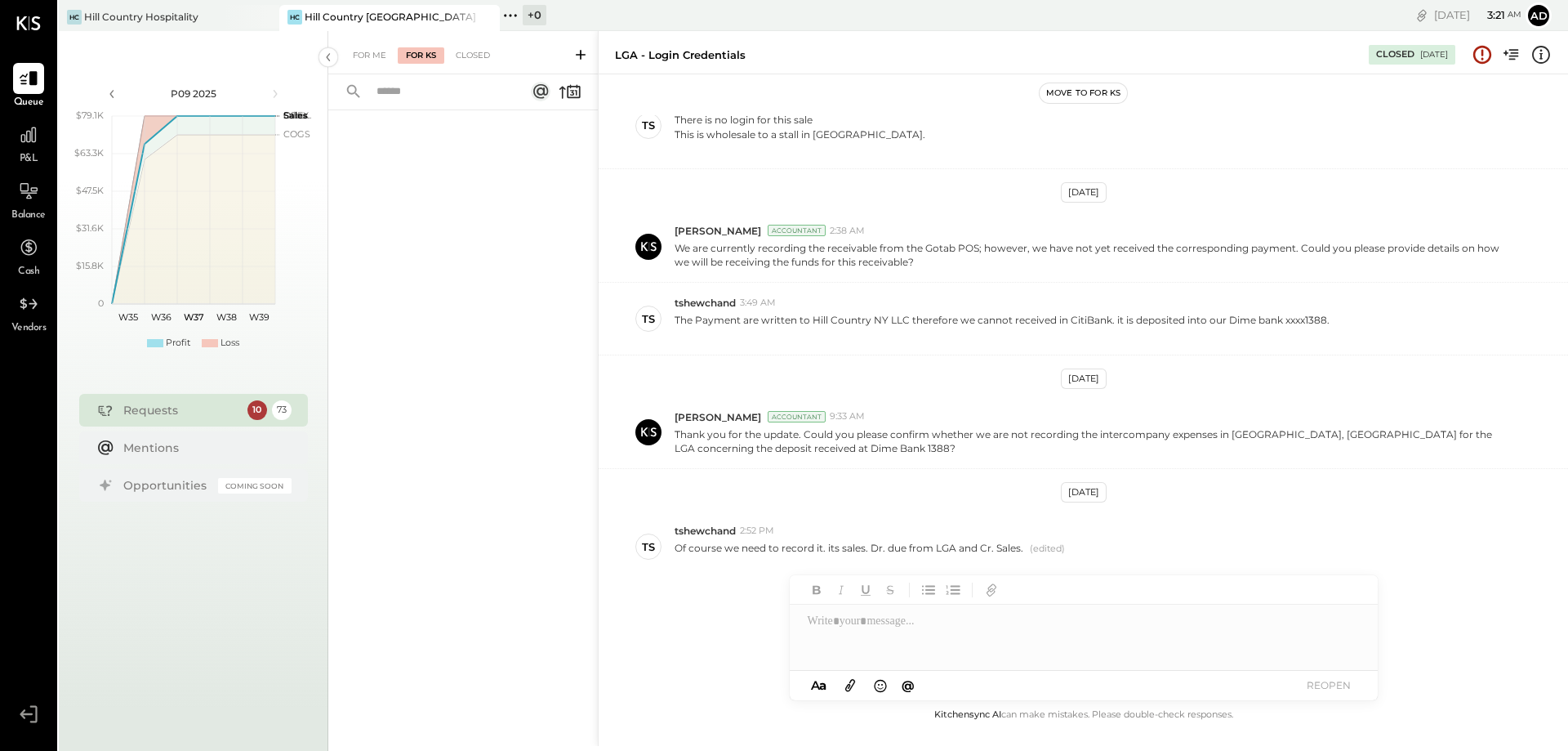
click at [22, 21] on icon at bounding box center [29, 23] width 24 height 14
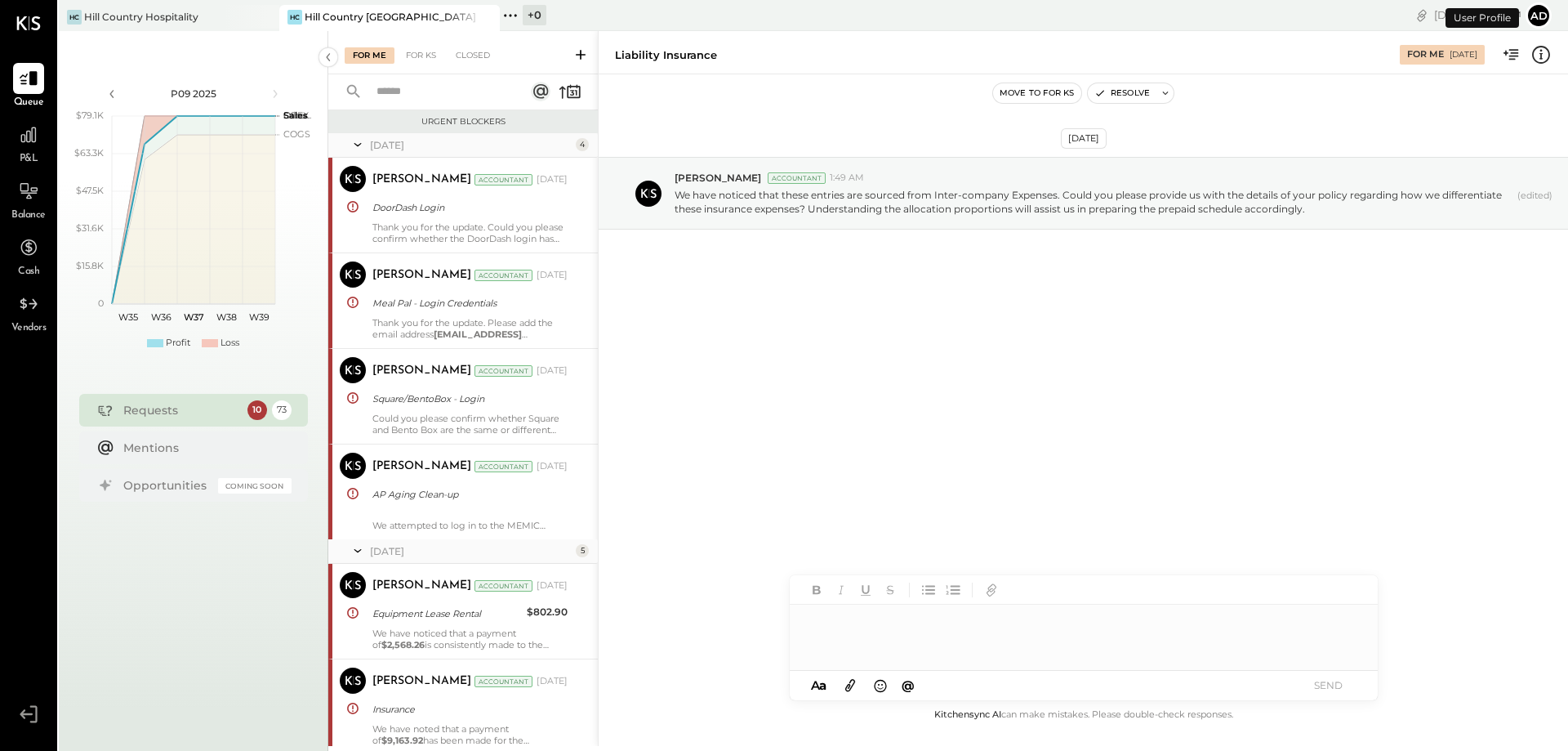
scroll to position [1928, 0]
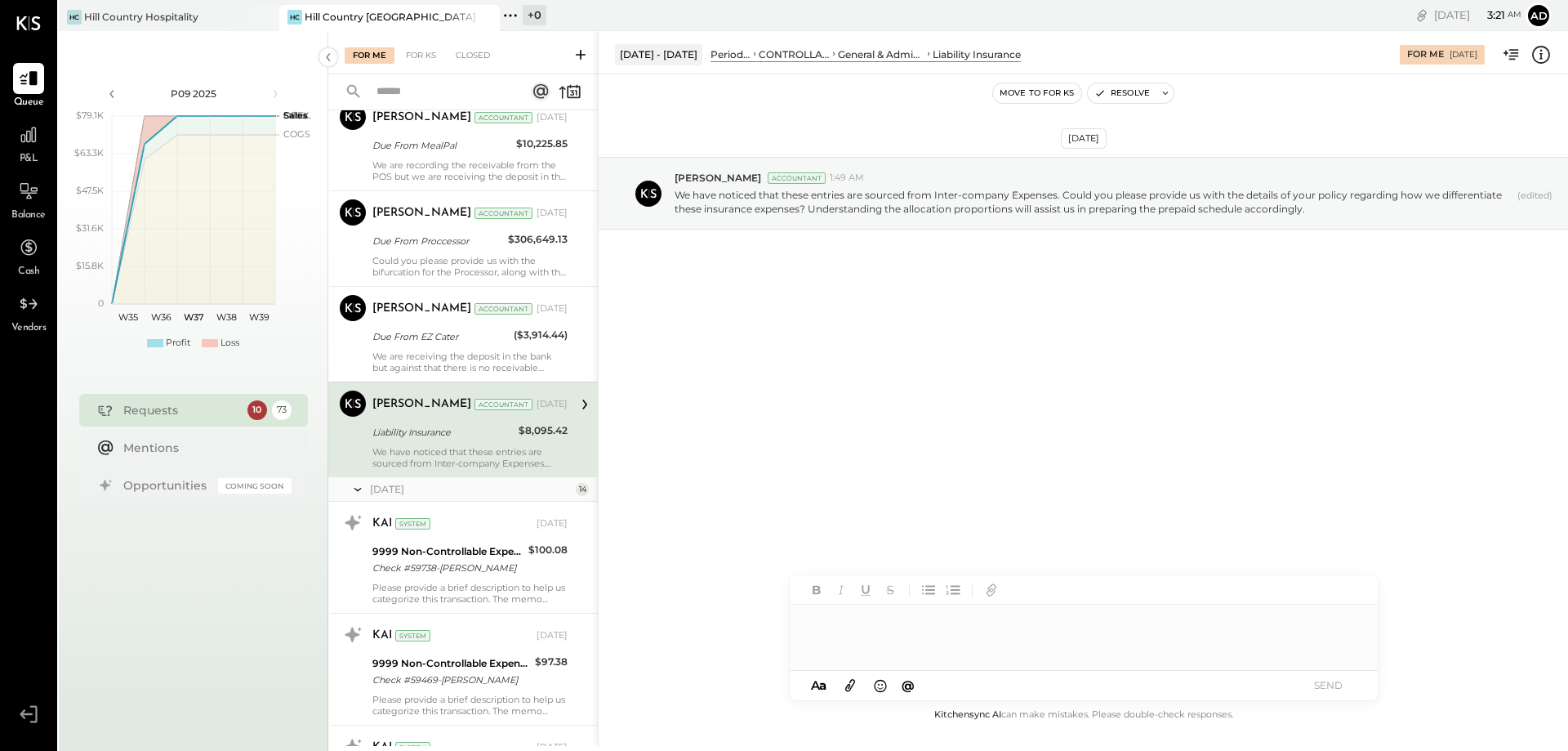
click at [573, 52] on icon at bounding box center [580, 54] width 16 height 16
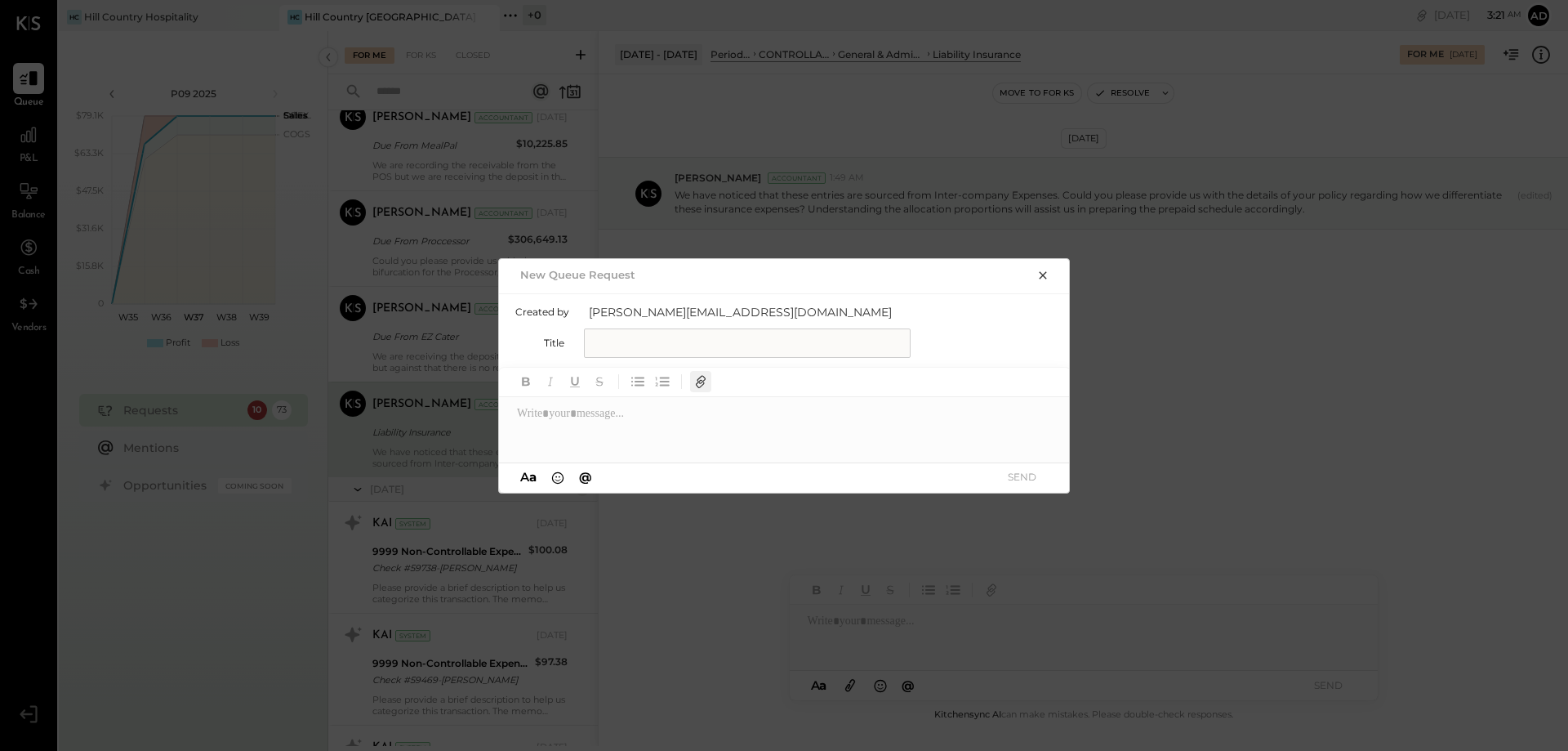
click at [702, 378] on icon "button" at bounding box center [702, 380] width 9 height 9
click at [1037, 276] on icon "button" at bounding box center [1042, 275] width 13 height 13
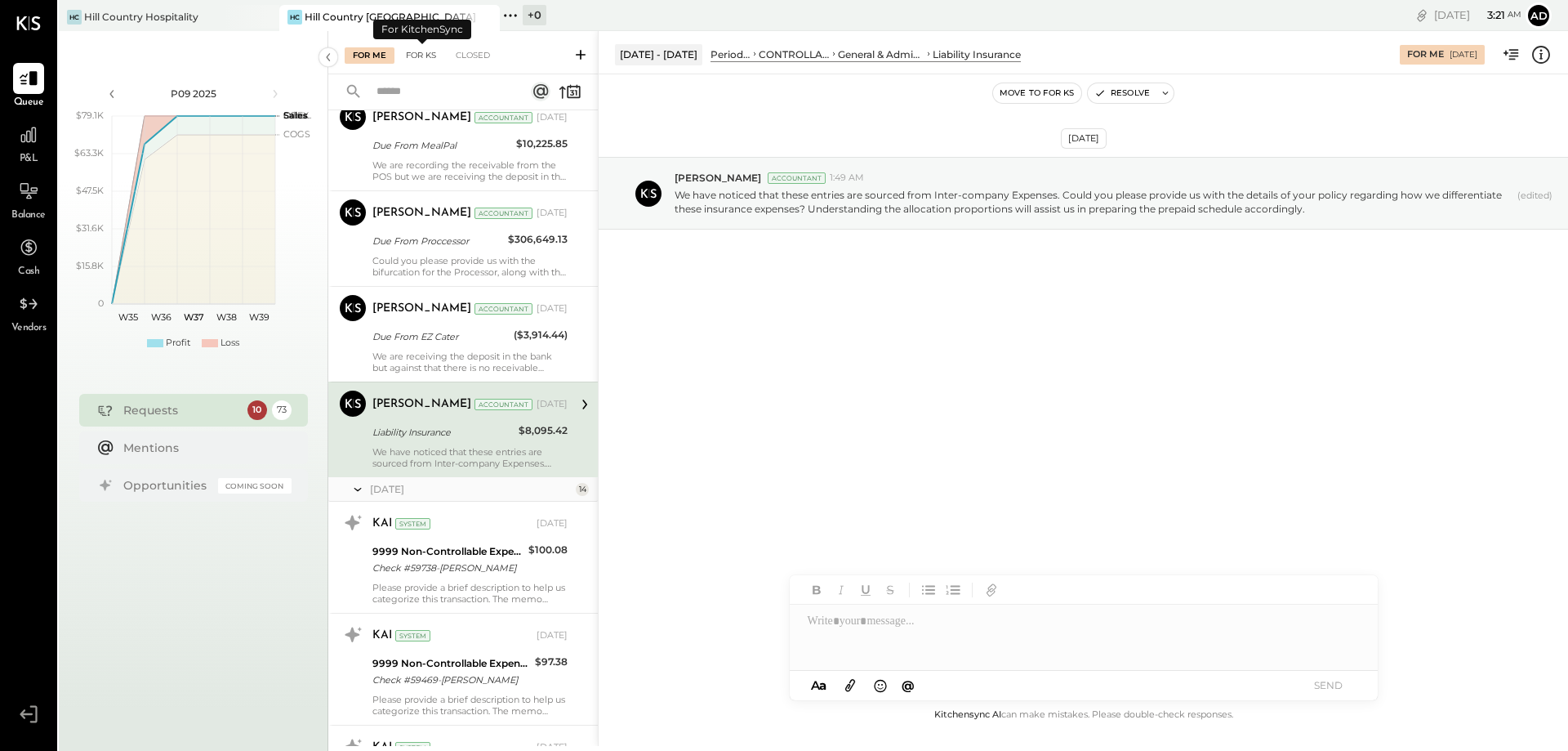
click at [419, 57] on div "For KS" at bounding box center [421, 55] width 46 height 16
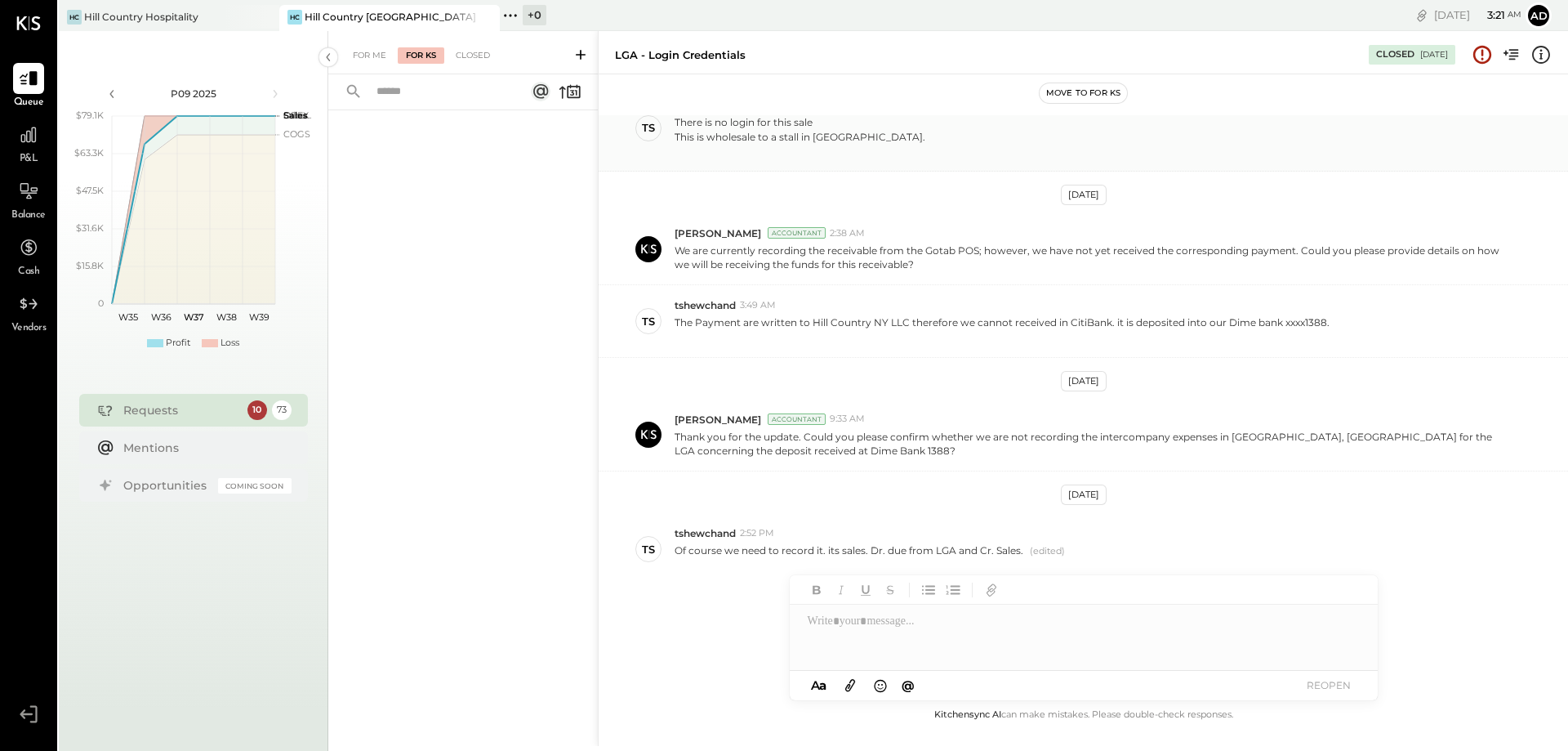
scroll to position [175, 0]
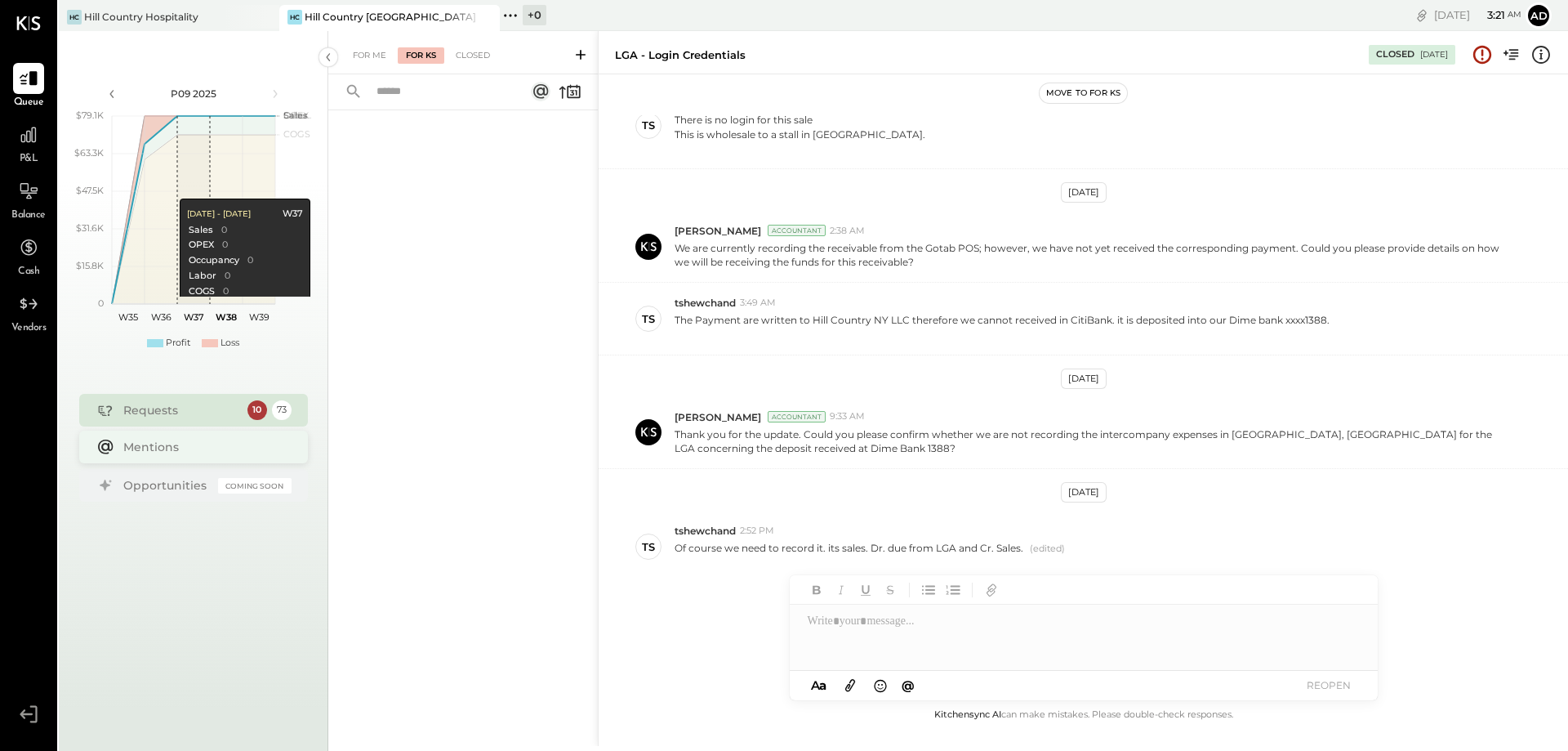
click at [161, 444] on div "Mentions" at bounding box center [203, 446] width 160 height 16
click at [160, 480] on div "Opportunities" at bounding box center [166, 484] width 86 height 16
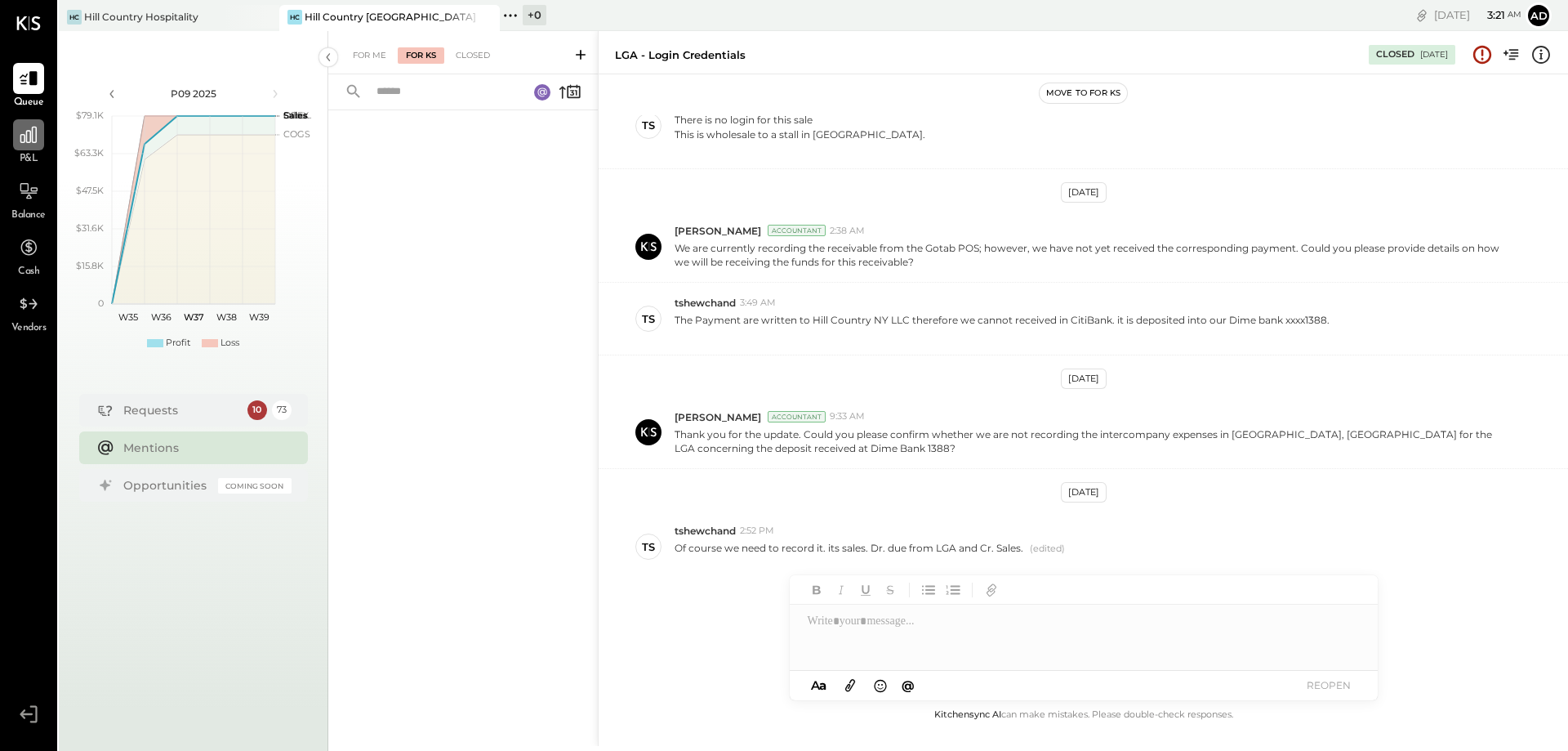
click at [34, 144] on icon at bounding box center [28, 134] width 21 height 21
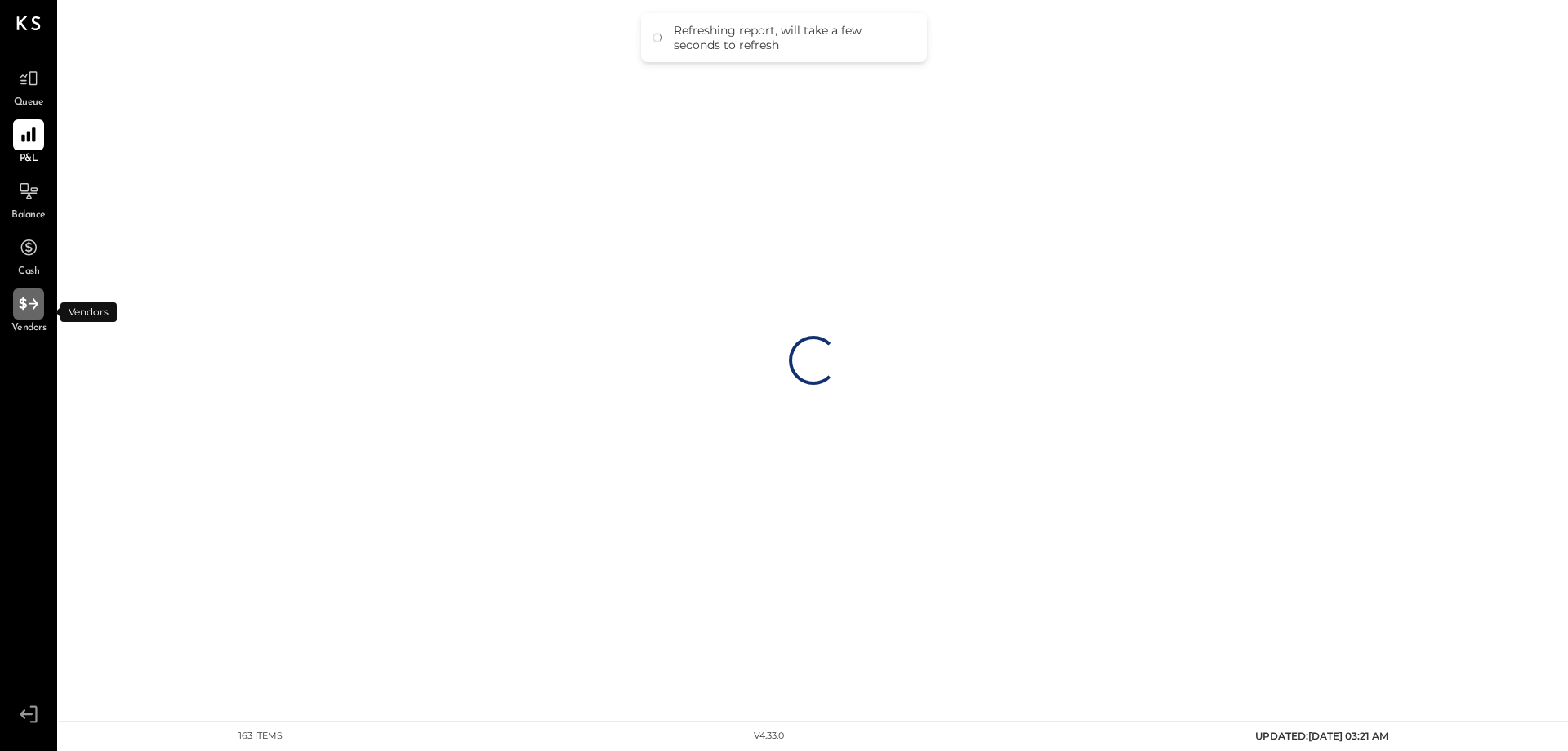
click at [36, 302] on icon at bounding box center [28, 303] width 19 height 12
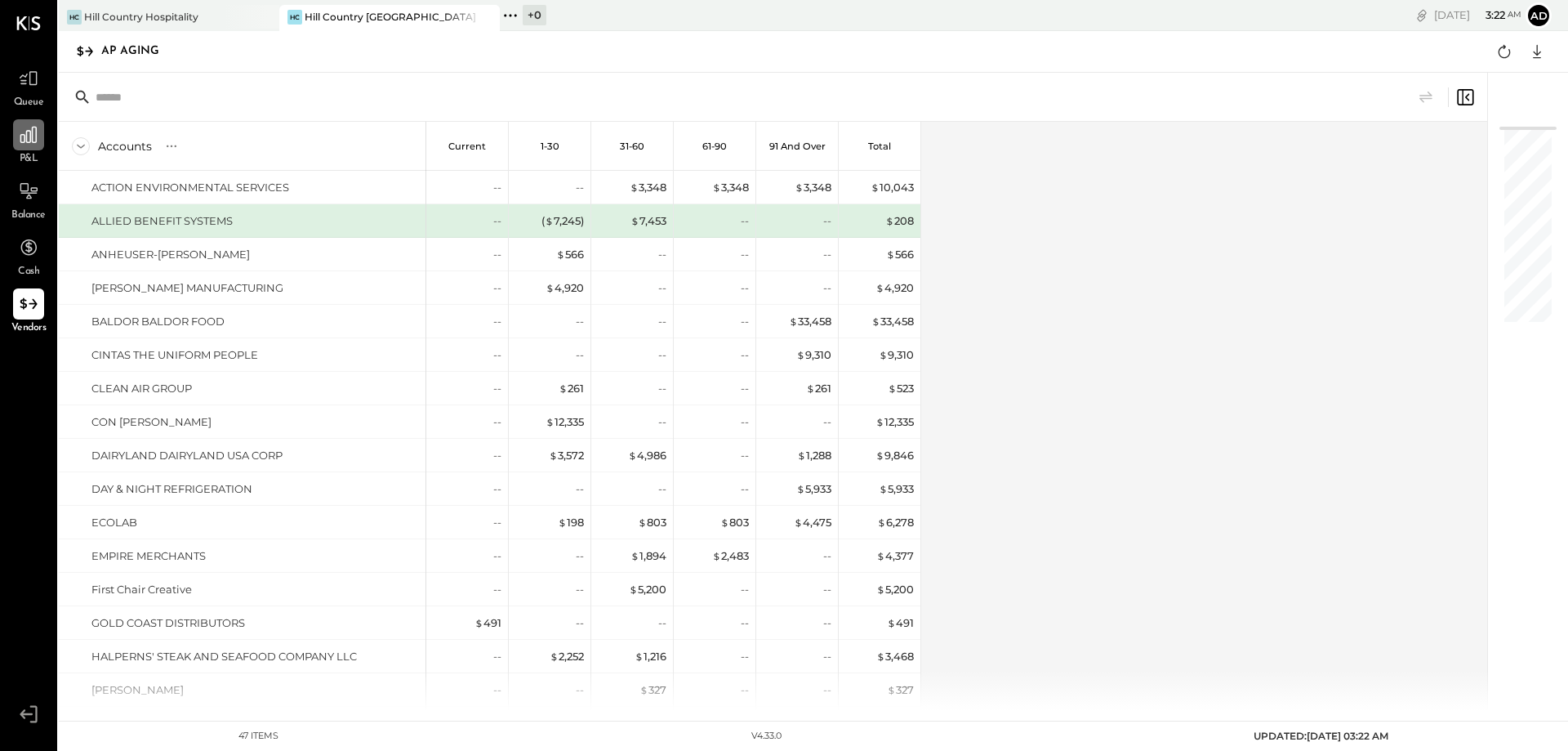
click at [31, 149] on div at bounding box center [28, 134] width 31 height 31
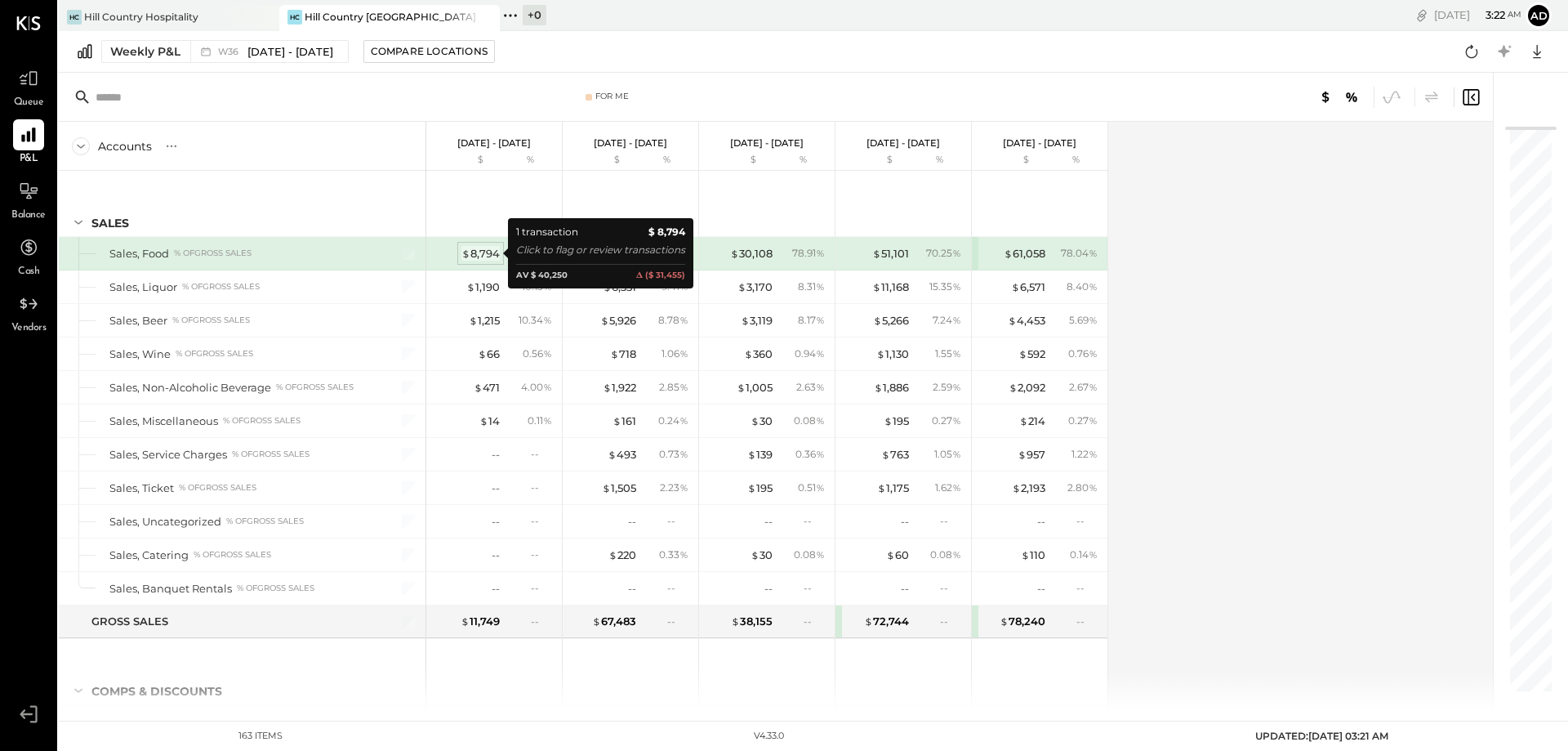
click at [485, 249] on div "$ 8,794" at bounding box center [480, 253] width 39 height 15
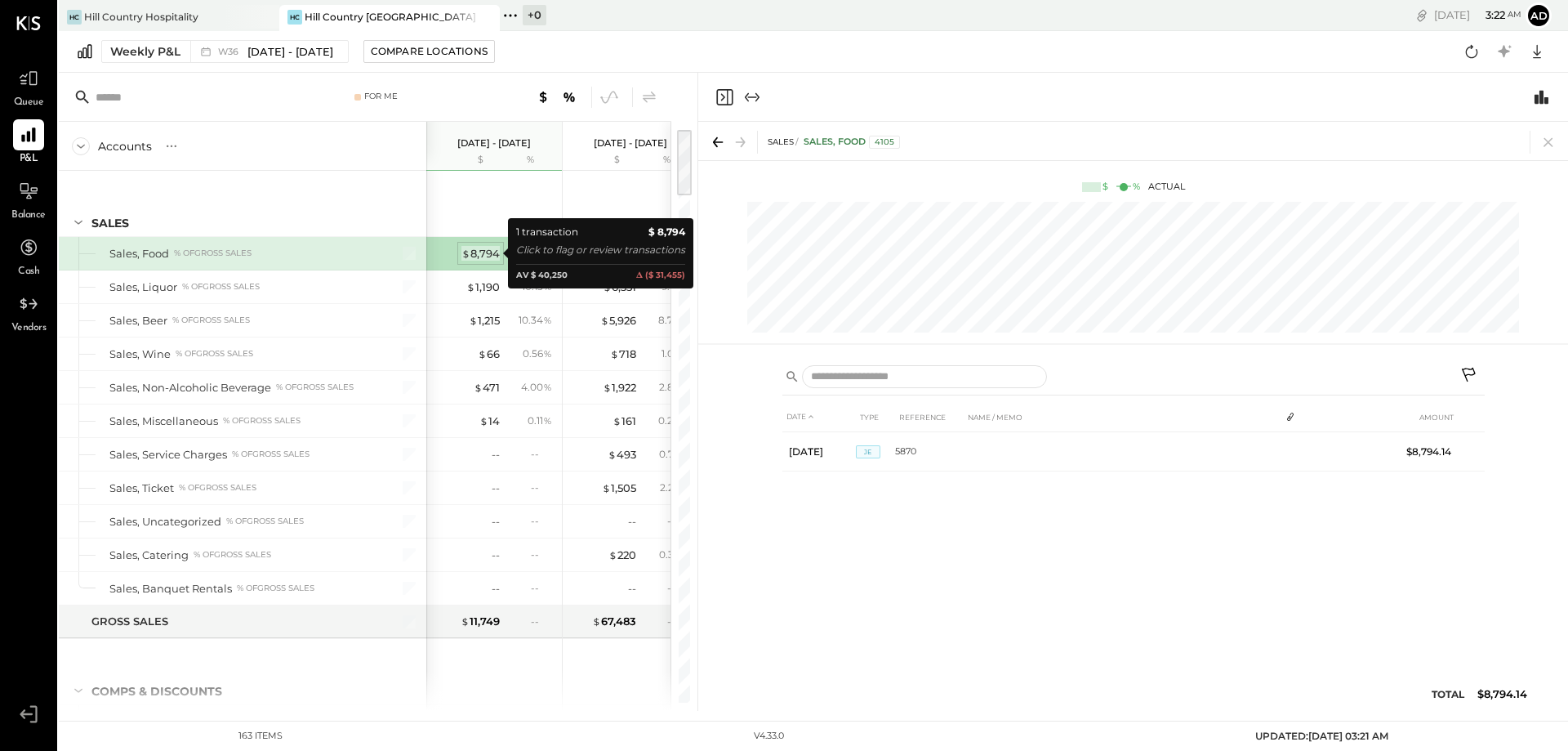
click at [485, 249] on div "$ 8,794" at bounding box center [480, 253] width 39 height 15
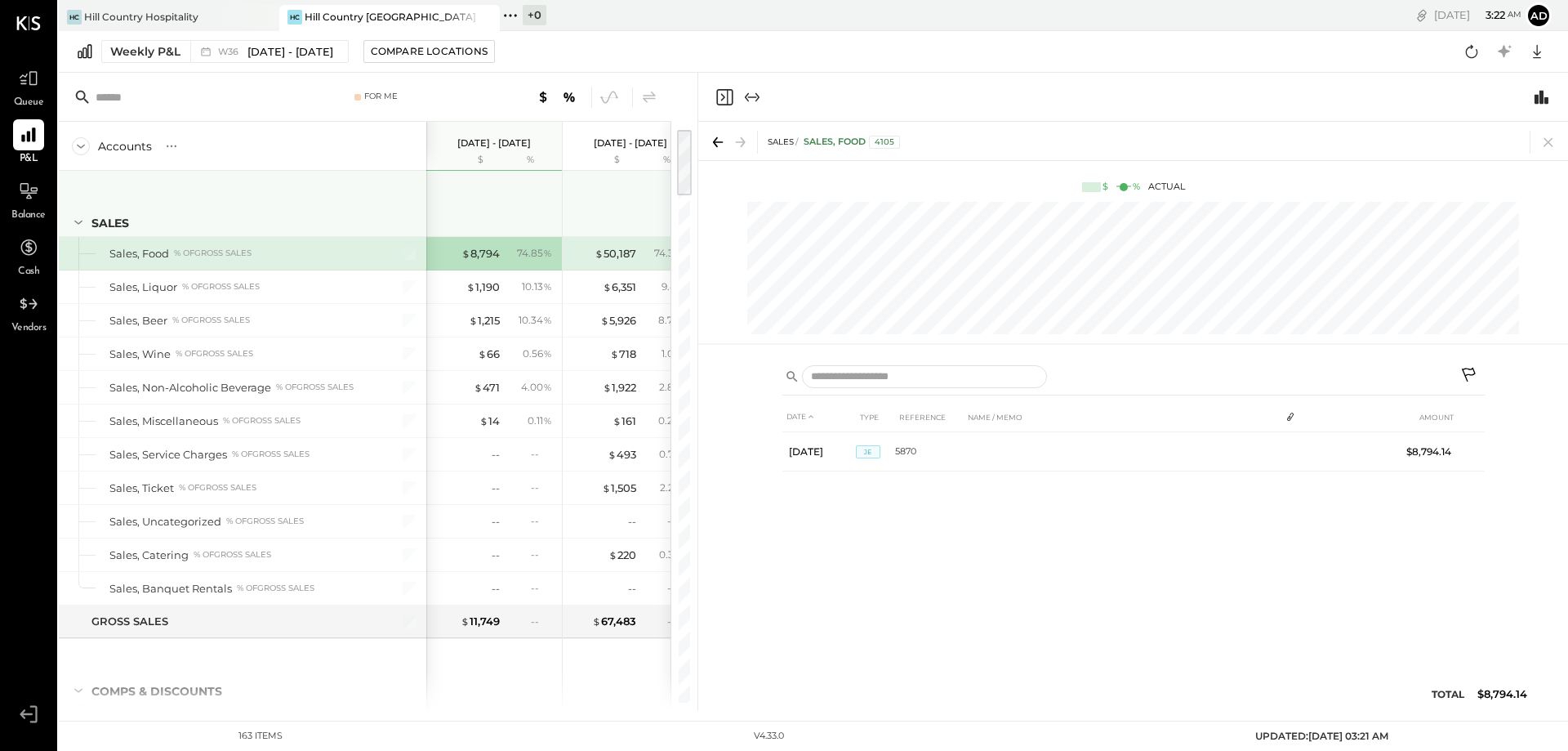
click at [371, 192] on div "SALES" at bounding box center [242, 203] width 367 height 65
